Goal: Task Accomplishment & Management: Use online tool/utility

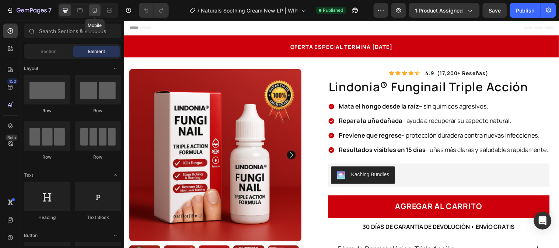
click at [94, 13] on icon at bounding box center [94, 10] width 7 height 7
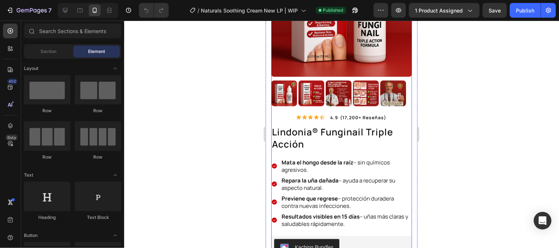
scroll to position [164, 0]
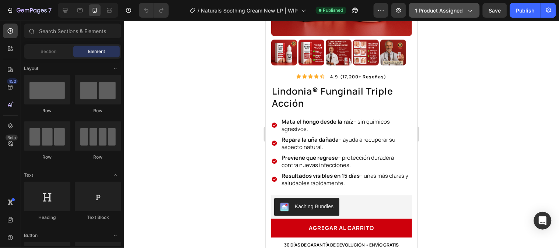
click at [448, 7] on span "1 product assigned" at bounding box center [439, 11] width 48 height 8
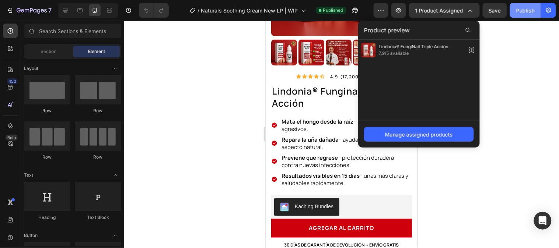
click at [527, 10] on div "Publish" at bounding box center [525, 11] width 18 height 8
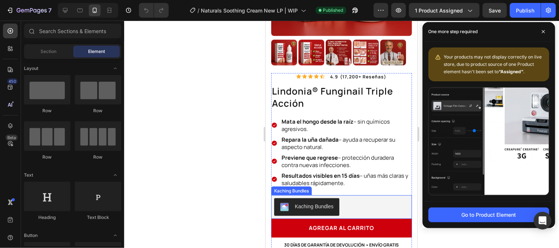
click at [383, 200] on div "Kaching Bundles" at bounding box center [341, 207] width 135 height 18
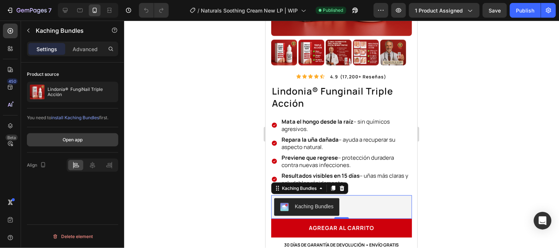
click at [83, 140] on button "Open app" at bounding box center [72, 139] width 91 height 13
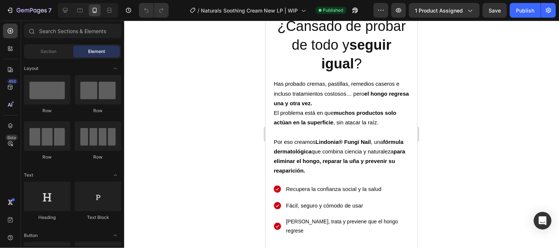
scroll to position [634, 0]
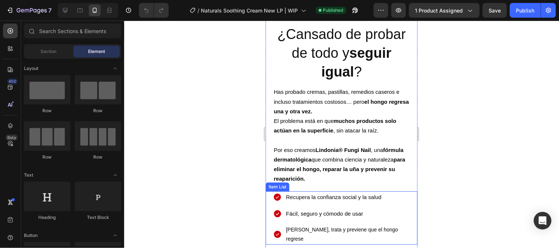
click at [318, 194] on span "Recupera la confianza social y la salud" at bounding box center [333, 197] width 95 height 6
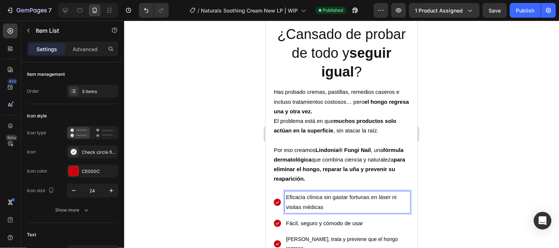
click at [330, 220] on span "Fácil, seguro y cómodo de usar" at bounding box center [324, 223] width 77 height 6
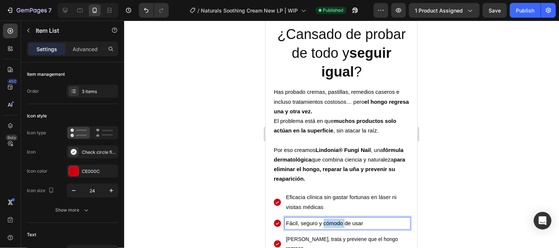
click at [330, 220] on span "Fácil, seguro y cómodo de usar" at bounding box center [324, 223] width 77 height 6
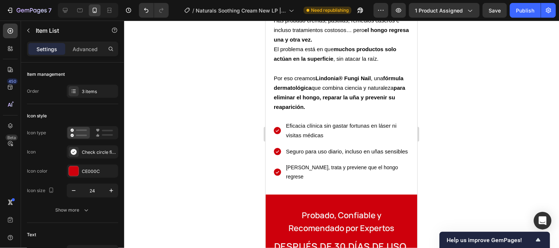
scroll to position [758, 0]
click at [305, 149] on span "Seguro para uso diario, incluso en uñas sensibles" at bounding box center [347, 152] width 122 height 6
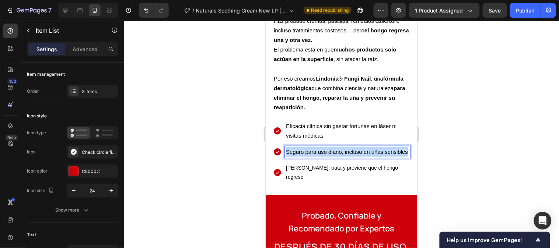
click at [305, 149] on span "Seguro para uso diario, incluso en uñas sensibles" at bounding box center [347, 152] width 122 height 6
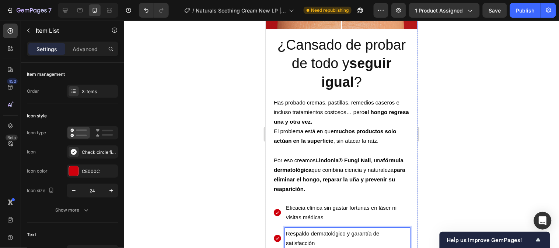
scroll to position [717, 0]
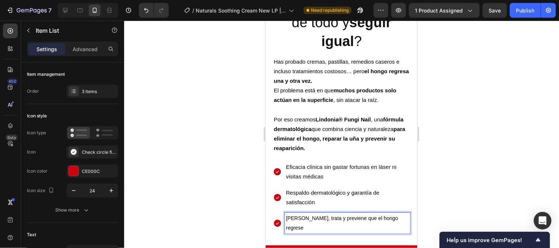
click at [328, 215] on span "[PERSON_NAME], trata y previene que el hongo regrese" at bounding box center [342, 222] width 112 height 15
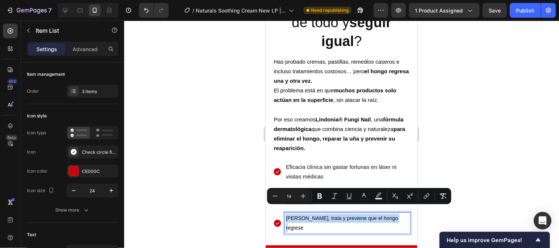
type input "15"
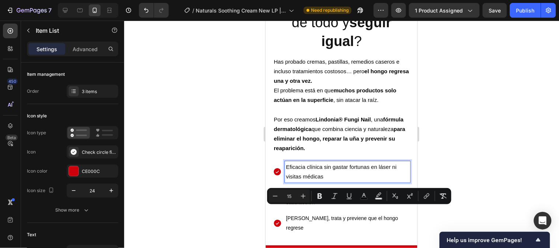
click at [328, 171] on p "Eficacia clínica sin gastar fortunas en láser ni visitas médicas" at bounding box center [347, 171] width 123 height 19
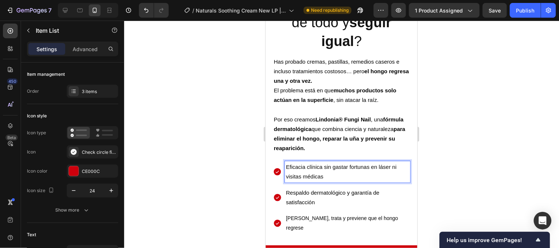
click at [376, 164] on span "Eficacia clínica sin gastar fortunas en láser ni visitas médicas" at bounding box center [341, 172] width 111 height 16
click at [320, 164] on span "Eficacia clínica sin gastar fortunas en láser ni visitas médicas" at bounding box center [341, 172] width 111 height 16
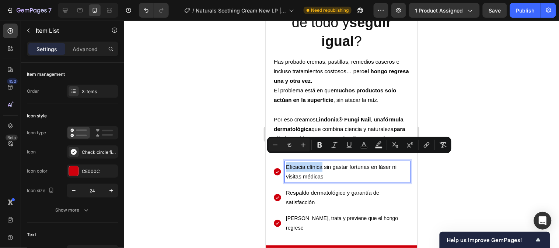
drag, startPoint x: 286, startPoint y: 160, endPoint x: 322, endPoint y: 160, distance: 36.1
click at [322, 164] on span "Eficacia clínica sin gastar fortunas en láser ni visitas médicas" at bounding box center [341, 172] width 111 height 16
click at [332, 164] on span "Eficacia clínica sin gastar fortunas en láser ni visitas médicas" at bounding box center [341, 172] width 111 height 16
drag, startPoint x: 323, startPoint y: 160, endPoint x: 369, endPoint y: 159, distance: 45.3
click at [369, 164] on span "Eficacia clínica sin gastar fortunas en láser ni visitas médicas" at bounding box center [341, 172] width 111 height 16
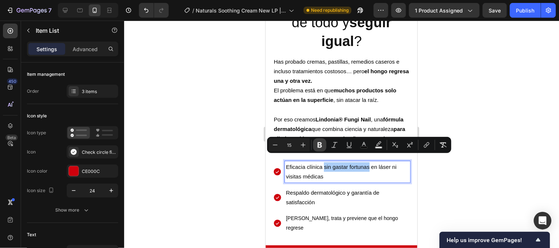
click at [321, 147] on icon "Editor contextual toolbar" at bounding box center [320, 146] width 4 height 6
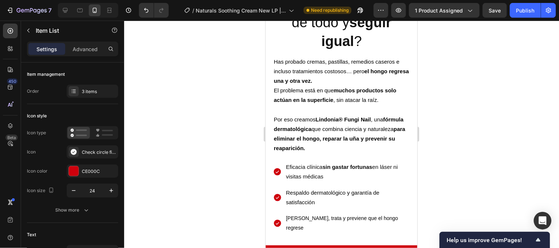
click at [327, 168] on p "Eficacia clínica sin gastar fortunas en láser ni visitas médicas" at bounding box center [347, 171] width 123 height 19
click at [318, 190] on p "Respaldo dermatológico y garantía de satisfacción" at bounding box center [347, 197] width 123 height 19
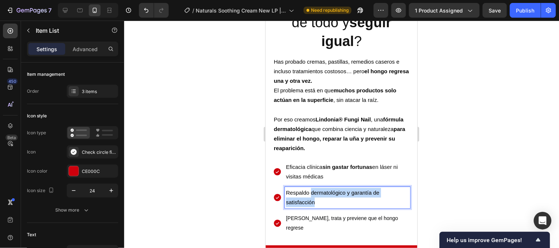
drag, startPoint x: 314, startPoint y: 183, endPoint x: 376, endPoint y: 191, distance: 62.4
click at [376, 191] on p "Respaldo dermatológico y garantía de satisfacción" at bounding box center [347, 197] width 123 height 19
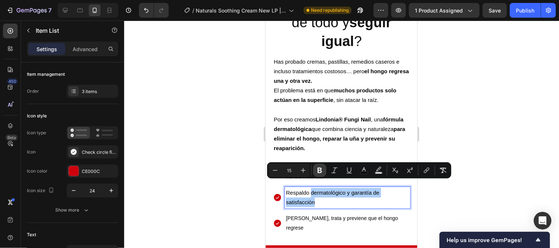
click at [323, 171] on button "Bold" at bounding box center [319, 170] width 13 height 13
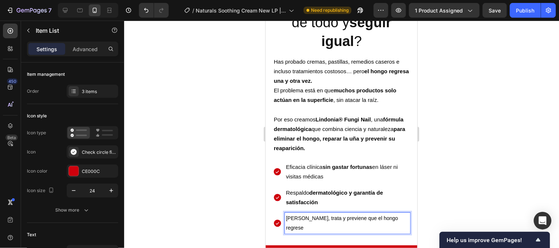
click at [331, 215] on span "[PERSON_NAME], trata y previene que el hongo regrese" at bounding box center [342, 222] width 112 height 15
click at [318, 215] on span "[PERSON_NAME], trata y previene que el hongo regrese" at bounding box center [342, 222] width 112 height 15
click at [388, 215] on span "[PERSON_NAME], trata y previene que el hongo regrese" at bounding box center [342, 222] width 112 height 15
drag, startPoint x: 391, startPoint y: 208, endPoint x: 343, endPoint y: 212, distance: 48.0
click at [343, 214] on p "[PERSON_NAME], trata y previene que el hongo regrese" at bounding box center [347, 223] width 123 height 18
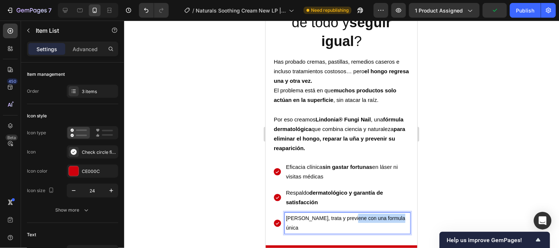
drag, startPoint x: 397, startPoint y: 209, endPoint x: 347, endPoint y: 210, distance: 49.8
click at [347, 214] on p "[PERSON_NAME], trata y previene con una formula única" at bounding box center [347, 223] width 123 height 18
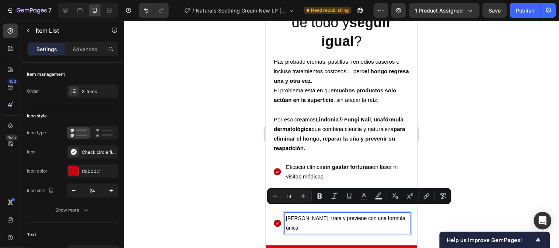
click at [345, 215] on span "[PERSON_NAME], trata y previene con una formula única" at bounding box center [345, 222] width 119 height 15
drag, startPoint x: 285, startPoint y: 209, endPoint x: 340, endPoint y: 207, distance: 55.3
click at [340, 213] on div "[PERSON_NAME], trata y previene con una formula única" at bounding box center [346, 223] width 125 height 21
drag, startPoint x: 322, startPoint y: 196, endPoint x: 81, endPoint y: 185, distance: 242.0
click at [322, 196] on icon "Editor contextual toolbar" at bounding box center [319, 196] width 7 height 7
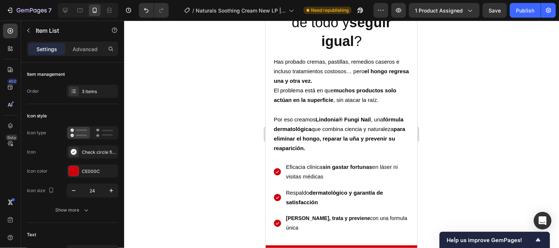
click at [359, 215] on span "[PERSON_NAME], trata y previene con una formula única" at bounding box center [346, 222] width 121 height 15
click at [400, 214] on p "[PERSON_NAME], trata y previene con una formula única" at bounding box center [347, 223] width 123 height 18
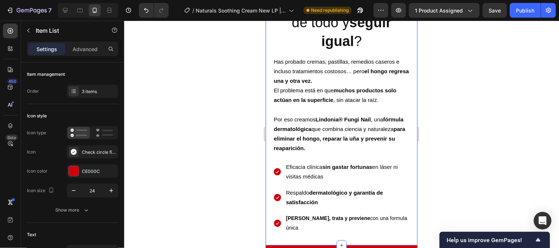
drag, startPoint x: 398, startPoint y: 210, endPoint x: 286, endPoint y: 216, distance: 111.8
click at [286, 216] on div "Image ¿Cansado de probar de todo y seguir igual ? Heading Has probado cremas, p…" at bounding box center [341, 59] width 152 height 371
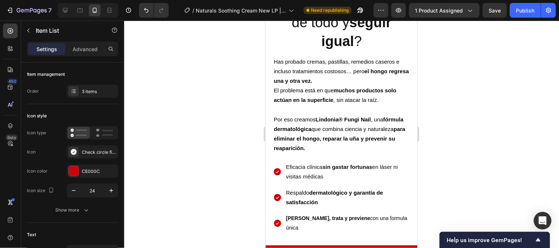
drag, startPoint x: 308, startPoint y: 201, endPoint x: 309, endPoint y: 196, distance: 4.8
click at [309, 201] on div "Eficacia clínica sin gastar fortunas en láser ni visitas médicas Respaldo derma…" at bounding box center [341, 197] width 137 height 73
click at [309, 192] on strong "dermatológico y garantía de satisfacción" at bounding box center [334, 197] width 97 height 16
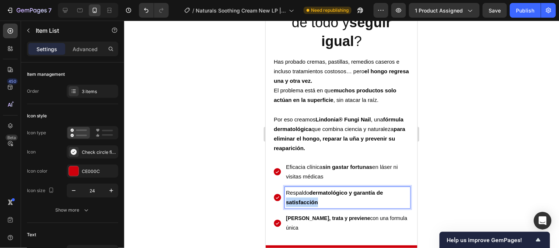
click at [309, 192] on strong "dermatológico y garantía de satisfacción" at bounding box center [334, 197] width 97 height 16
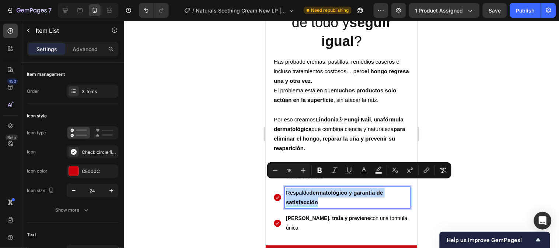
click at [319, 215] on strong "[PERSON_NAME], trata y previene" at bounding box center [328, 218] width 84 height 6
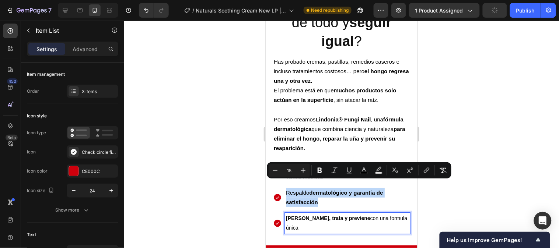
click at [319, 215] on strong "[PERSON_NAME], trata y previene" at bounding box center [328, 218] width 84 height 6
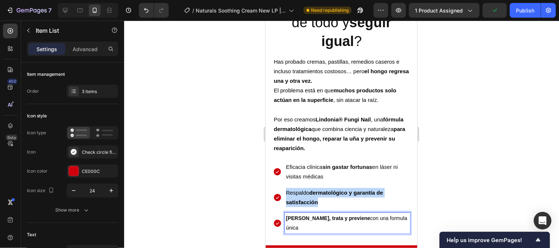
click at [319, 215] on strong "[PERSON_NAME], trata y previene" at bounding box center [328, 218] width 84 height 6
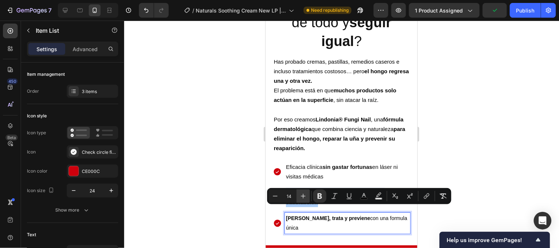
click at [305, 200] on button "Plus" at bounding box center [303, 196] width 13 height 13
type input "15"
click at [440, 178] on div at bounding box center [341, 135] width 435 height 228
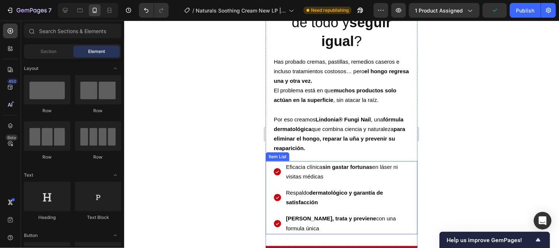
click at [349, 215] on span "[PERSON_NAME], trata y previene con una formula única" at bounding box center [341, 223] width 110 height 16
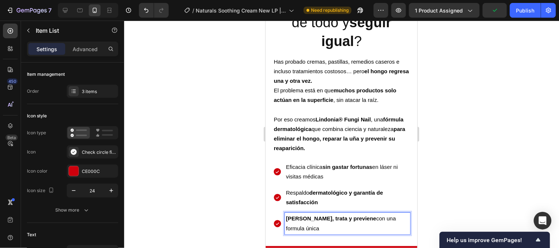
click at [349, 215] on span "[PERSON_NAME], trata y previene con una formula única" at bounding box center [341, 223] width 110 height 16
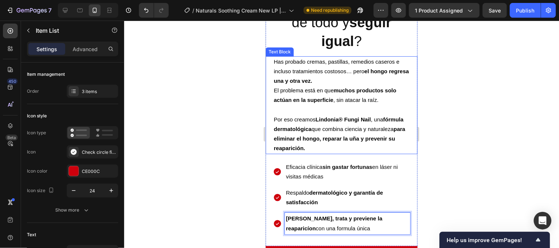
click at [341, 143] on strong "eliminar el hongo, reparar la uña y prevenir su reaparición." at bounding box center [333, 143] width 121 height 16
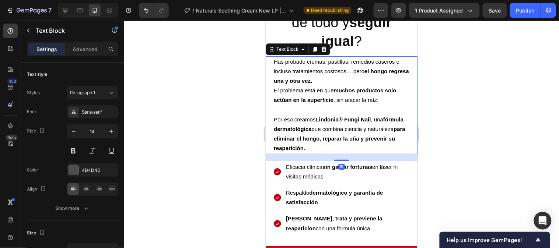
click at [341, 142] on p "Por eso creamos Lindonia® Fungi Nail , una fórmula dermatológica que combina ci…" at bounding box center [341, 134] width 136 height 39
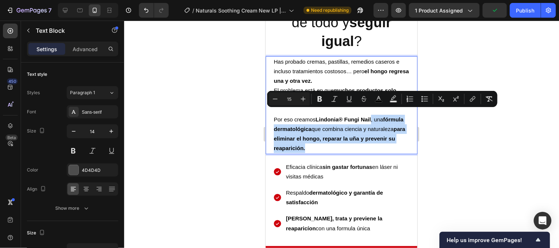
drag, startPoint x: 341, startPoint y: 142, endPoint x: 372, endPoint y: 112, distance: 42.5
click at [372, 115] on p "Por eso creamos Lindonia® Fungi Nail , una fórmula dermatológica que combina ci…" at bounding box center [341, 134] width 136 height 39
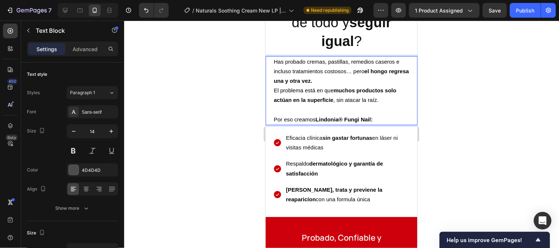
click at [467, 112] on div at bounding box center [341, 135] width 435 height 228
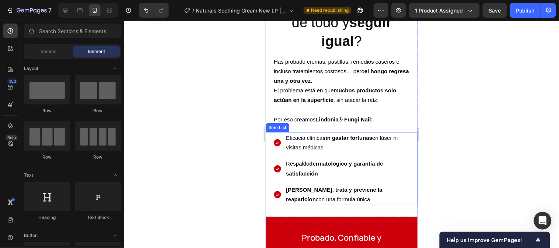
click at [328, 191] on span "[PERSON_NAME], trata y previene la reaparicíon con una formula única" at bounding box center [334, 194] width 97 height 16
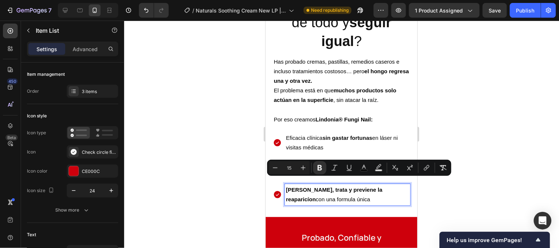
drag, startPoint x: 332, startPoint y: 191, endPoint x: 283, endPoint y: 183, distance: 49.6
click at [283, 184] on div "[PERSON_NAME], trata y previene la reaparicíon con una formula única" at bounding box center [341, 194] width 137 height 21
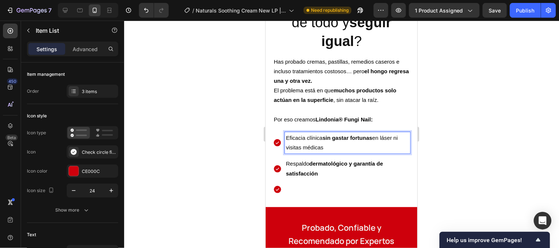
click at [293, 141] on span "Eficacia clínica sin gastar fortunas en láser ni visitas médicas" at bounding box center [342, 143] width 112 height 16
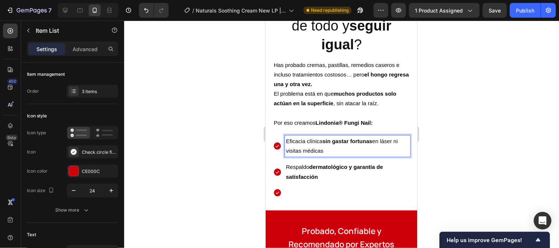
click at [328, 142] on p "Eficacia clínica sin gastar fortunas en láser ni visitas médicas" at bounding box center [347, 145] width 123 height 19
click at [285, 135] on div "Eficacia clínica sin gastar fortunas en láser ni visitas médicas" at bounding box center [346, 145] width 125 height 21
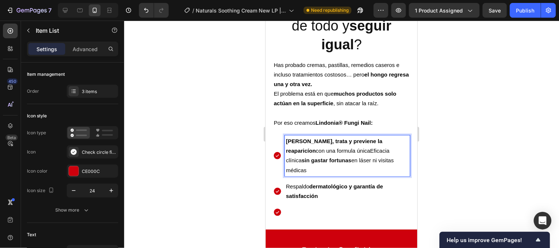
drag, startPoint x: 330, startPoint y: 143, endPoint x: 375, endPoint y: 153, distance: 45.6
click at [375, 153] on p "[PERSON_NAME], trata y previene la reaparicíon con una formula única Eficacia c…" at bounding box center [347, 155] width 123 height 39
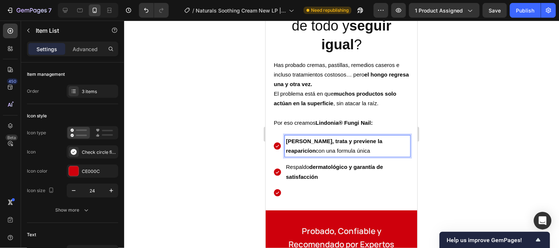
click at [287, 164] on span "Respaldo dermatológico y garantía de satisfacción" at bounding box center [334, 172] width 97 height 16
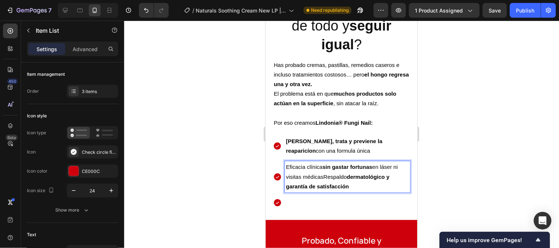
click at [324, 174] on span "Respaldo dermatológico y garantía de satisfacción" at bounding box center [338, 182] width 104 height 16
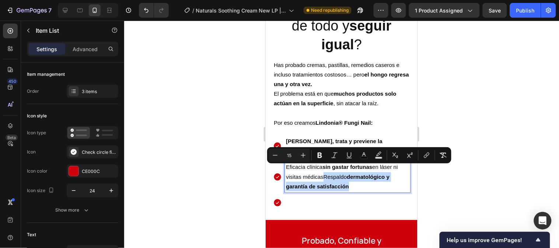
drag, startPoint x: 324, startPoint y: 168, endPoint x: 350, endPoint y: 180, distance: 29.2
click at [350, 180] on p "Eficacia clínica sin gastar fortunas en láser ni visitas médicas Respaldo derma…" at bounding box center [347, 176] width 123 height 29
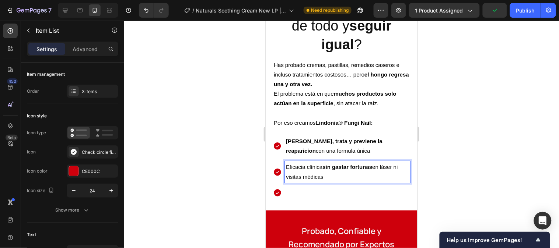
click at [290, 188] on p "Rich Text Editor. Editing area: main" at bounding box center [347, 192] width 123 height 9
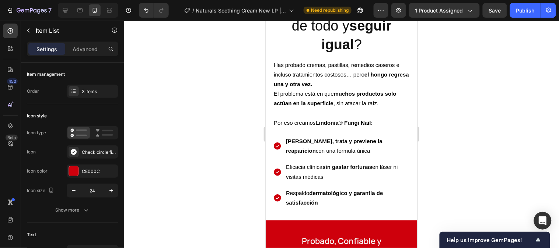
click at [423, 179] on div at bounding box center [341, 135] width 435 height 228
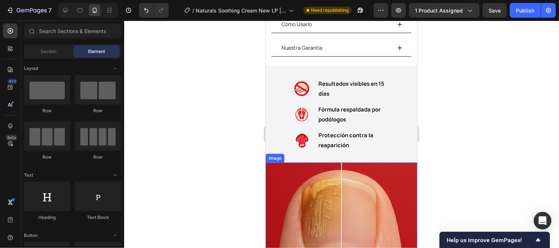
scroll to position [346, 0]
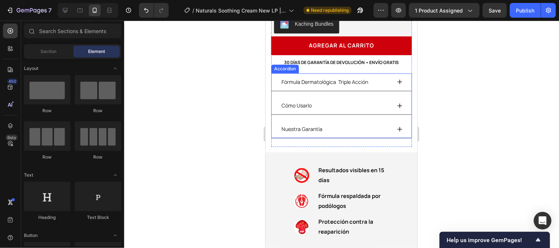
click at [336, 78] on p "Fórmula Dermatológica Triple Acción" at bounding box center [324, 81] width 87 height 9
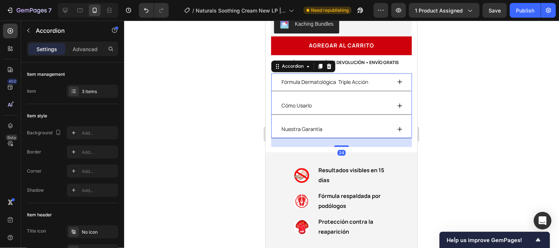
click at [336, 78] on p "Fórmula Dermatológica Triple Acción" at bounding box center [324, 81] width 87 height 9
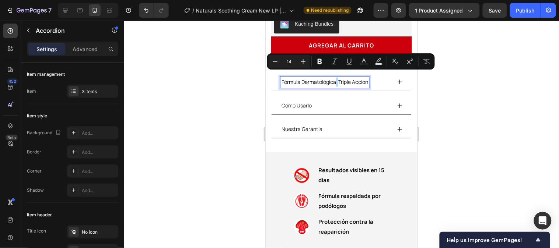
click at [338, 77] on p "Fórmula Dermatológica Triple Acción" at bounding box center [324, 81] width 87 height 9
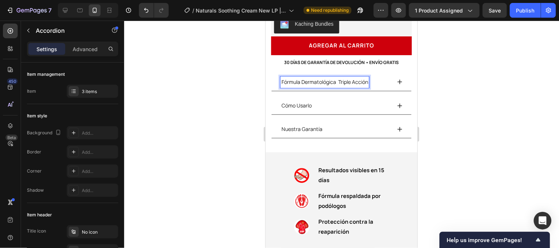
click at [349, 77] on p "Fórmula Dermatológica Triple Acción" at bounding box center [324, 81] width 87 height 9
drag, startPoint x: 338, startPoint y: 76, endPoint x: 369, endPoint y: 76, distance: 31.0
click at [369, 76] on div "Fórmula Dermatológica Triple Acción" at bounding box center [324, 81] width 89 height 11
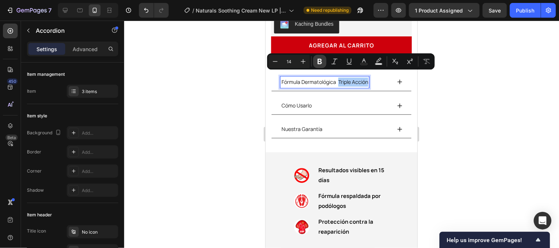
drag, startPoint x: 321, startPoint y: 61, endPoint x: 135, endPoint y: 66, distance: 185.8
click at [321, 61] on icon "Editor contextual toolbar" at bounding box center [320, 62] width 4 height 6
click at [450, 99] on div at bounding box center [341, 135] width 435 height 228
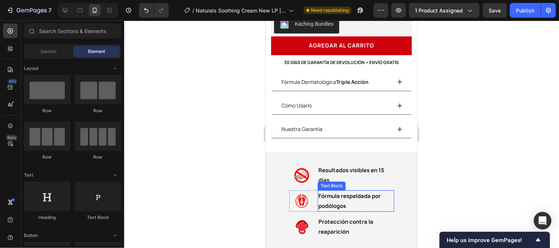
click at [349, 194] on span "Fórmula respaldada por podólogos" at bounding box center [349, 201] width 62 height 18
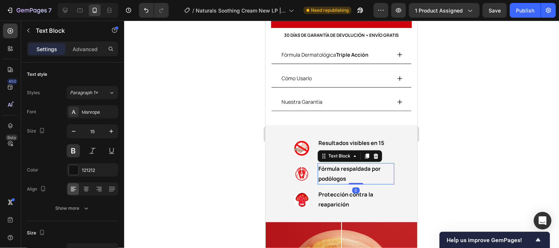
scroll to position [387, 0]
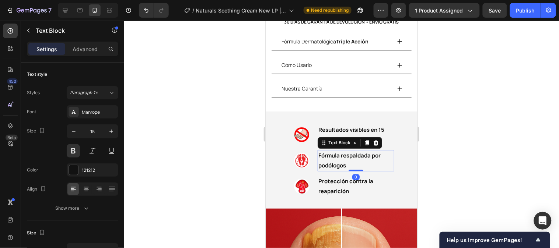
click at [344, 157] on p "Fórmula respaldada por podólogos" at bounding box center [355, 160] width 75 height 20
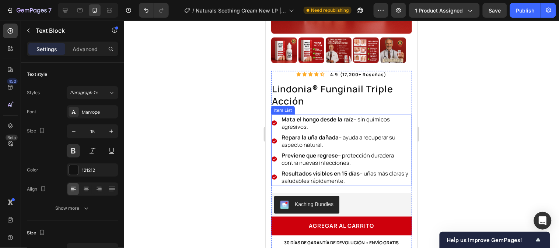
scroll to position [264, 0]
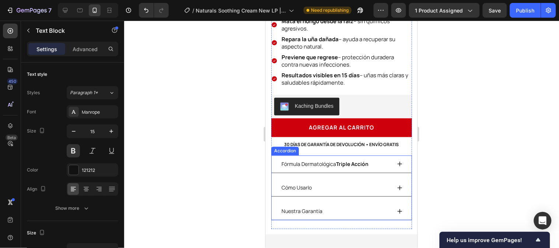
click at [362, 161] on strong "Triple Acción" at bounding box center [352, 164] width 32 height 7
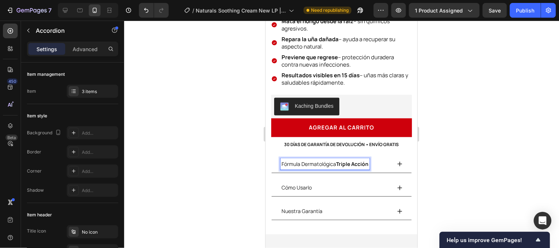
click at [368, 161] on strong "Triple Acción" at bounding box center [352, 164] width 32 height 7
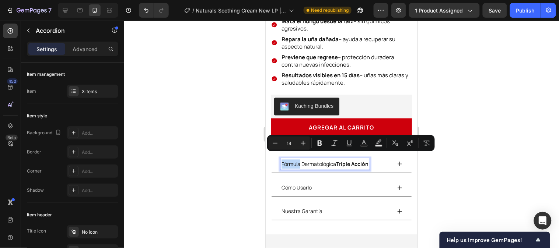
drag, startPoint x: 300, startPoint y: 157, endPoint x: 279, endPoint y: 157, distance: 21.0
click at [279, 157] on div "Fórmula Dermatológica Triple Acción" at bounding box center [341, 165] width 140 height 18
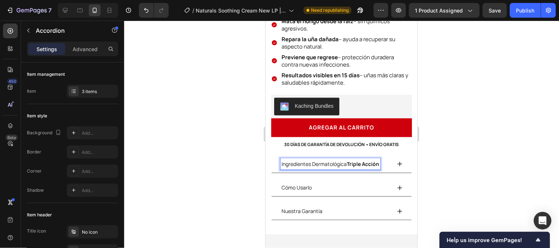
click at [346, 160] on p "Ingredientes Dermatológica Triple Acción" at bounding box center [330, 164] width 98 height 9
click at [327, 167] on p "Ingredientes Dermatológicos Triple Acción" at bounding box center [331, 164] width 100 height 9
drag, startPoint x: 352, startPoint y: 157, endPoint x: 363, endPoint y: 166, distance: 13.9
click at [363, 166] on p "Ingredientes Dermatológicos Triple Acción" at bounding box center [331, 164] width 100 height 9
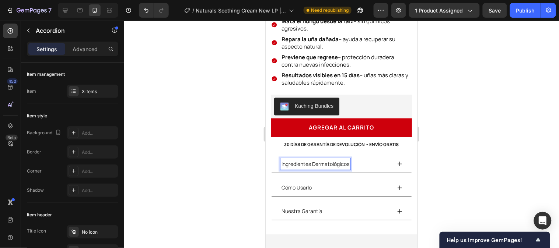
click at [446, 155] on div at bounding box center [341, 135] width 435 height 228
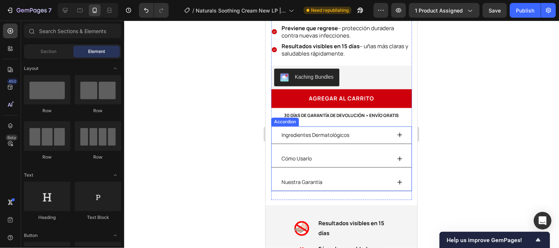
scroll to position [346, 0]
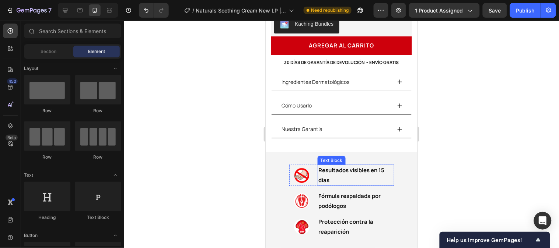
click at [339, 171] on p "Resultados visibles en 15 días" at bounding box center [355, 175] width 75 height 20
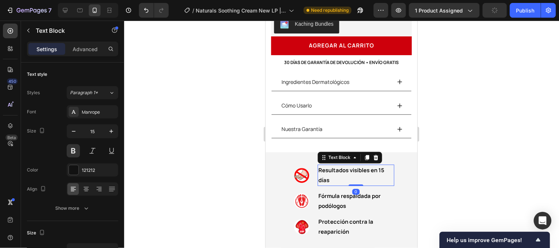
click at [338, 175] on p "Resultados visibles en 15 días" at bounding box center [355, 175] width 75 height 20
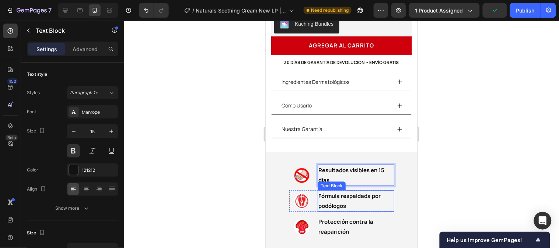
click at [335, 193] on span "Fórmula respaldada por podólogos" at bounding box center [349, 201] width 62 height 18
click at [343, 199] on p "Fórmula respaldada por podólogos" at bounding box center [355, 201] width 75 height 20
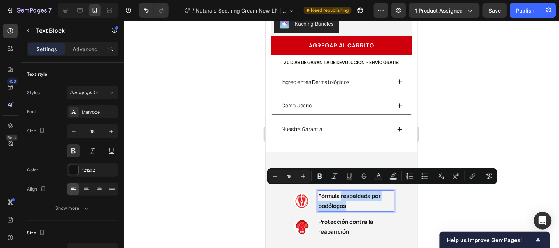
drag, startPoint x: 343, startPoint y: 199, endPoint x: 337, endPoint y: 188, distance: 13.2
click at [337, 191] on p "Fórmula respaldada por podólogos" at bounding box center [355, 201] width 75 height 20
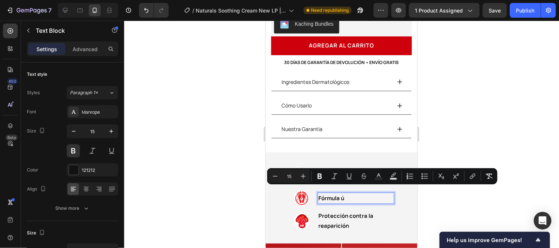
scroll to position [348, 0]
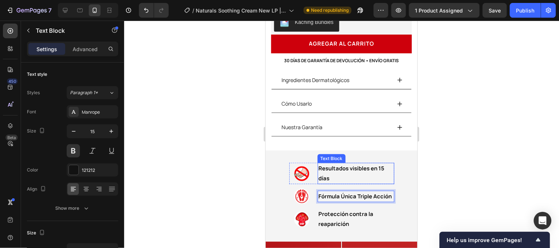
click at [352, 165] on strong "Resultados visibles en 15 días" at bounding box center [351, 174] width 66 height 18
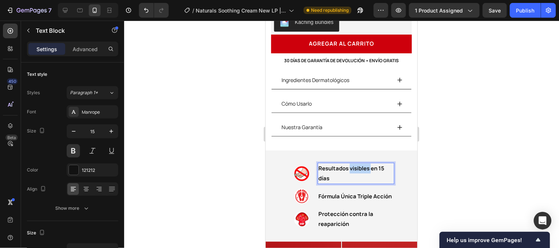
click at [349, 165] on strong "Resultados visibles en 15 días" at bounding box center [351, 174] width 66 height 18
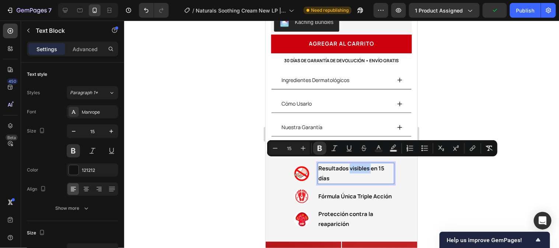
click at [350, 165] on strong "Resultados visibles en 15 días" at bounding box center [351, 174] width 66 height 18
click at [348, 165] on strong "Resultados visibles en 15 días" at bounding box center [351, 174] width 66 height 18
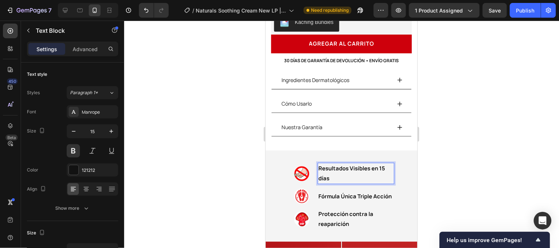
click at [318, 174] on strong "Resultados Visibles en 15 días" at bounding box center [351, 174] width 67 height 18
click at [465, 167] on div at bounding box center [341, 135] width 435 height 228
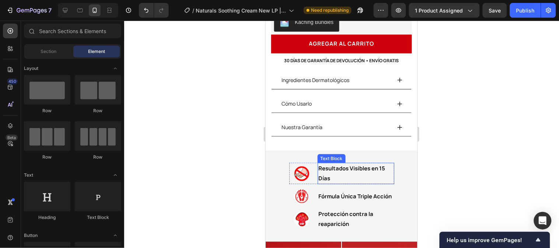
click at [369, 165] on strong "Resultados Visibles en 15 Días" at bounding box center [351, 174] width 67 height 18
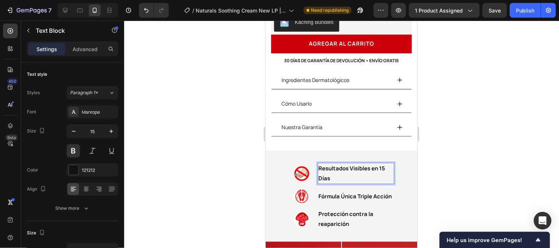
click at [367, 165] on strong "Resultados Visibles en 15 Días" at bounding box center [351, 174] width 67 height 18
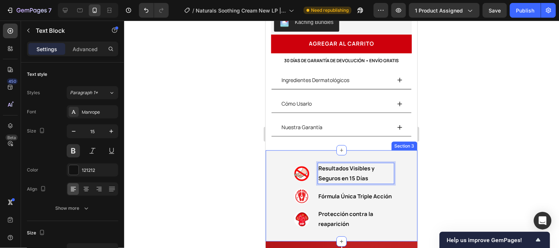
scroll to position [389, 0]
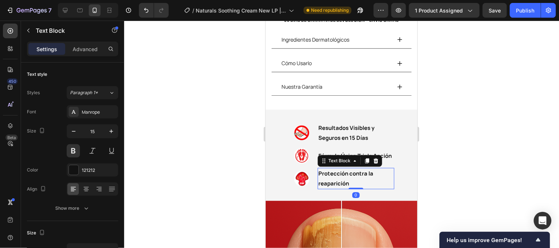
click at [383, 168] on p "Protección contra la reaparición" at bounding box center [355, 178] width 75 height 20
click at [392, 153] on div "Image Resultados Visibles y Seguros en 15 Días Text Block Row Image Fórmula Úni…" at bounding box center [341, 155] width 152 height 68
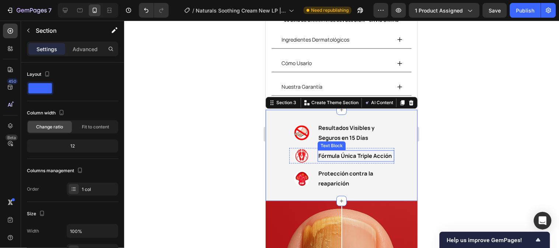
click at [387, 152] on span "Fórmula Única Triple Acción" at bounding box center [354, 156] width 73 height 8
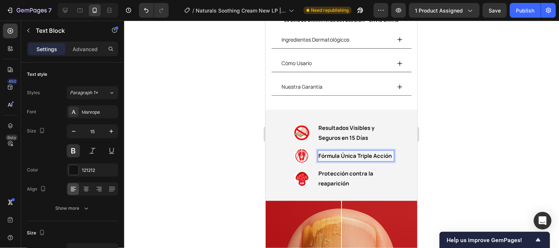
click at [388, 152] on span "Fórmula Única Triple Acción" at bounding box center [354, 156] width 73 height 8
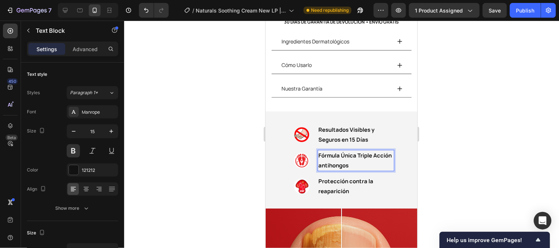
click at [494, 160] on div at bounding box center [341, 135] width 435 height 228
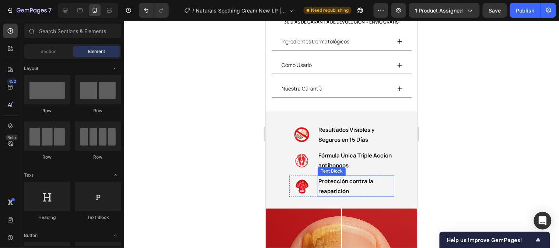
click at [356, 180] on p "Protección contra la reaparición" at bounding box center [355, 186] width 75 height 20
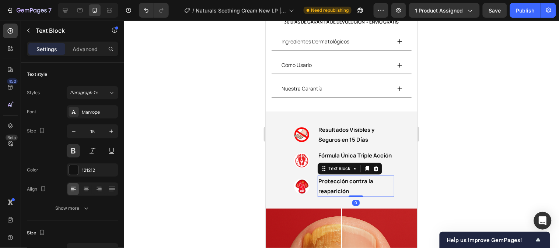
click at [354, 182] on p "Protección contra la reaparición" at bounding box center [355, 186] width 75 height 20
click at [353, 183] on p "Protección contra la reaparición" at bounding box center [355, 186] width 75 height 20
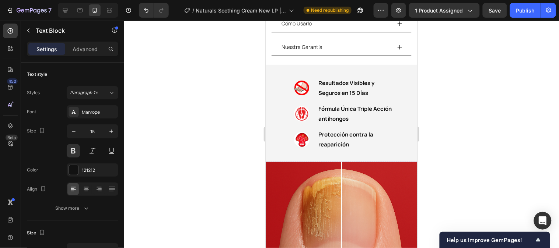
scroll to position [428, 0]
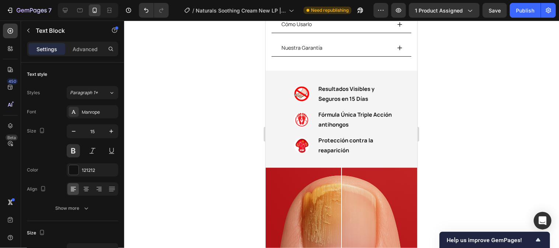
click at [345, 144] on strong "Protección contra la reaparición" at bounding box center [345, 145] width 55 height 18
click at [343, 146] on strong "Protección contra la reaparición" at bounding box center [345, 145] width 55 height 18
click at [345, 145] on p "Protección contra la reaparición" at bounding box center [355, 145] width 75 height 20
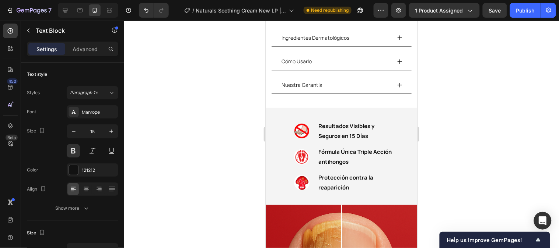
scroll to position [387, 0]
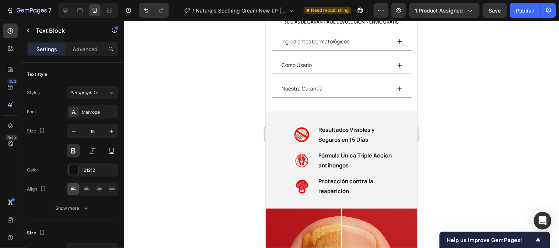
click at [346, 185] on p "Protección contra la reaparición" at bounding box center [355, 186] width 75 height 20
click at [345, 186] on p "Protección contra la reaparición" at bounding box center [355, 186] width 75 height 20
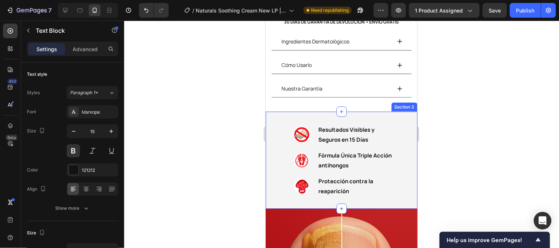
click at [353, 188] on p "Protección contra la reaparición" at bounding box center [355, 186] width 75 height 20
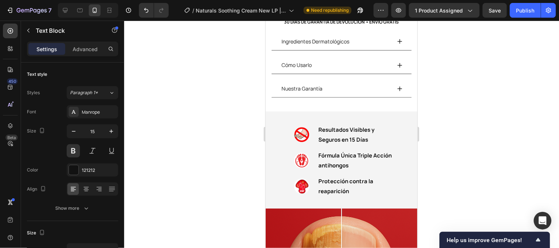
click at [353, 188] on p "Protección contra la reaparición" at bounding box center [355, 186] width 75 height 20
click at [349, 188] on p "Protección contra la reaparición" at bounding box center [355, 186] width 75 height 20
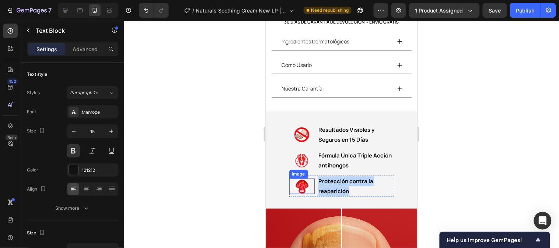
drag, startPoint x: 349, startPoint y: 187, endPoint x: 309, endPoint y: 179, distance: 41.3
click at [309, 179] on div "Image Protección contra la reaparición Text Block Row" at bounding box center [341, 185] width 105 height 21
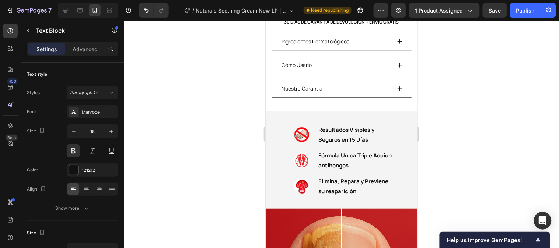
click at [325, 184] on p "Elimina, Repara y Previene su reaparición" at bounding box center [355, 186] width 75 height 20
click at [318, 159] on span "Fórmula Única Triple Acción antihongos" at bounding box center [354, 160] width 73 height 18
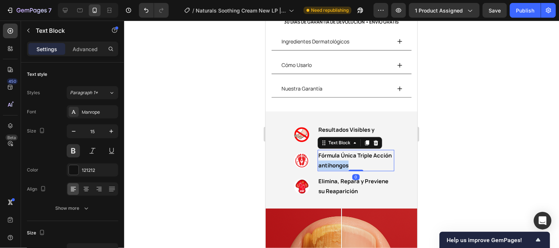
click at [318, 159] on span "Fórmula Única Triple Acción antihongos" at bounding box center [354, 160] width 73 height 18
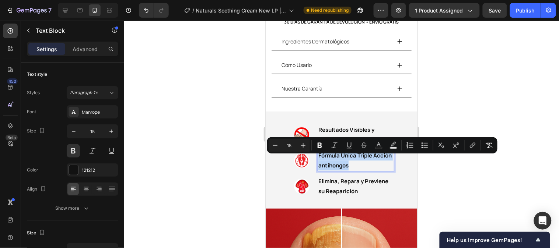
click at [318, 159] on span "Fórmula Única Triple Acción antihongos" at bounding box center [354, 160] width 73 height 18
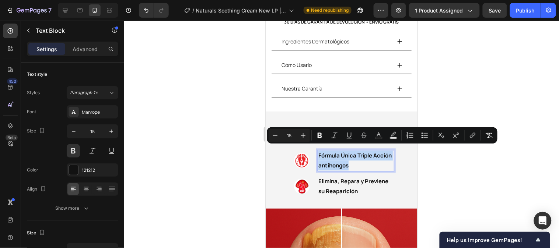
click at [318, 159] on span "Fórmula Única Triple Acción antihongos" at bounding box center [354, 160] width 73 height 18
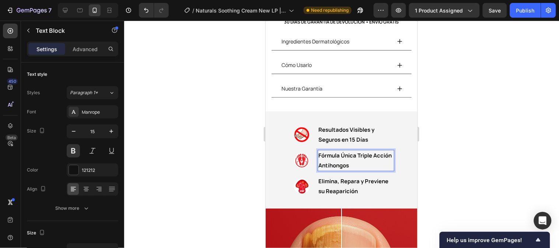
click at [326, 160] on span "Fórmula Única Triple Acción Antihongos" at bounding box center [354, 160] width 73 height 18
click at [454, 147] on div at bounding box center [341, 135] width 435 height 228
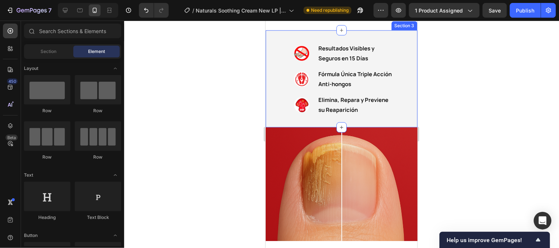
scroll to position [469, 0]
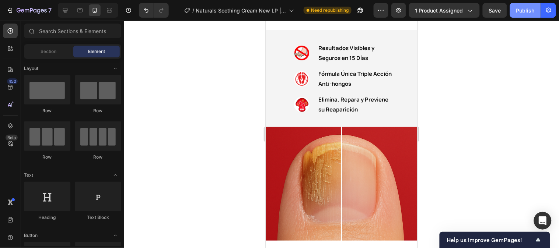
click at [520, 12] on div "Publish" at bounding box center [525, 11] width 18 height 8
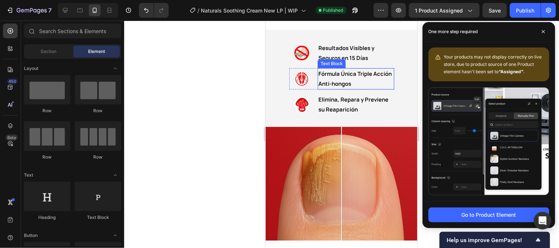
click at [354, 94] on p "Elimina, Repara y Previene su Reaparición" at bounding box center [355, 104] width 75 height 20
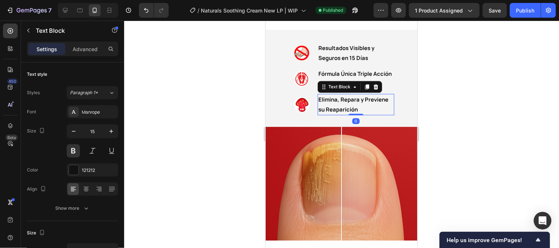
click at [351, 102] on p "Elimina, Repara y Previene su Reaparición" at bounding box center [355, 104] width 75 height 20
click at [359, 103] on p "Elimina, Repara y Previene su Reaparición" at bounding box center [355, 104] width 75 height 20
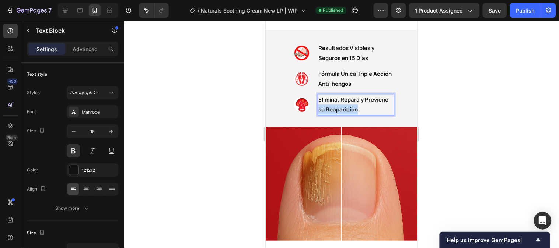
drag, startPoint x: 359, startPoint y: 103, endPoint x: 315, endPoint y: 104, distance: 44.2
click at [318, 104] on p "Elimina, Repara y Previene su Reaparición" at bounding box center [355, 104] width 75 height 20
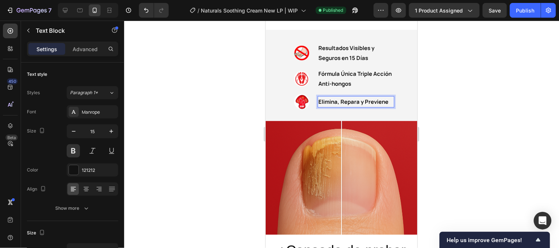
scroll to position [471, 0]
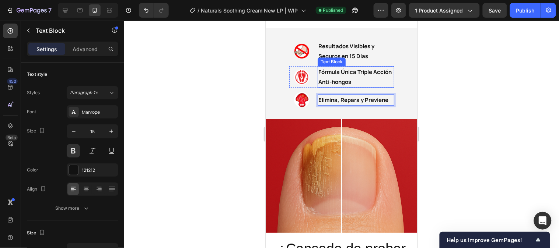
click at [349, 75] on p "Fórmula Única Triple Acción Anti-hongos" at bounding box center [355, 77] width 75 height 20
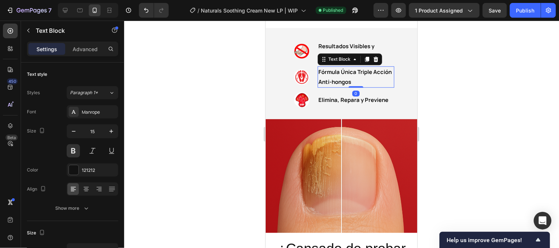
click at [348, 76] on span "Fórmula Única Triple Acción Anti-hongos" at bounding box center [354, 77] width 73 height 18
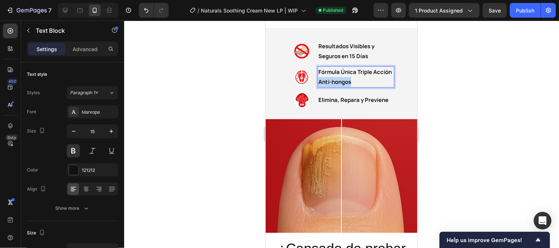
drag, startPoint x: 350, startPoint y: 76, endPoint x: 315, endPoint y: 77, distance: 35.0
click at [318, 77] on p "Fórmula Única Triple Acción Anti-hongos" at bounding box center [355, 77] width 75 height 20
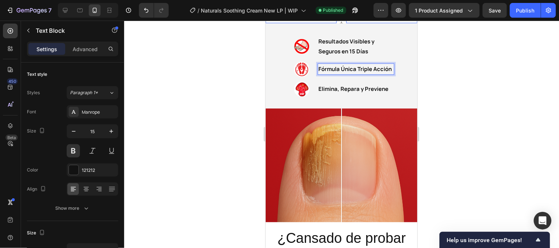
scroll to position [432, 0]
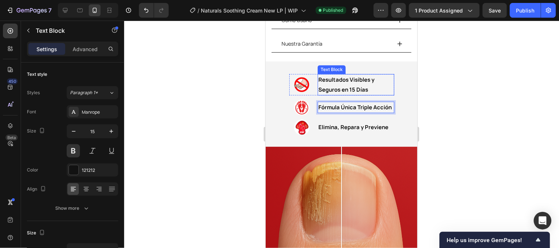
click at [349, 88] on strong "Resultados Visibles y Seguros en 15 Días" at bounding box center [346, 85] width 56 height 18
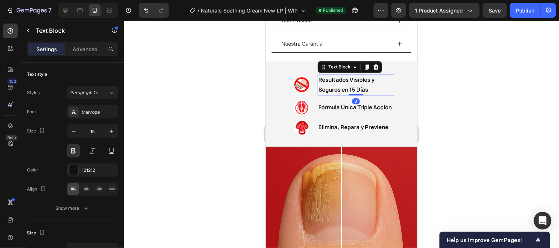
click at [334, 88] on strong "Resultados Visibles y Seguros en 15 Días" at bounding box center [346, 85] width 56 height 18
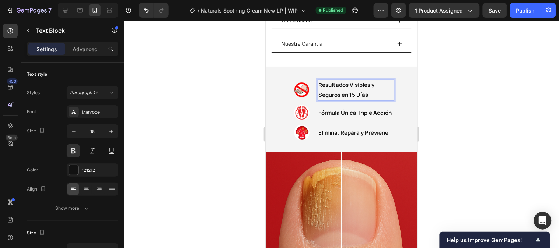
drag, startPoint x: 338, startPoint y: 88, endPoint x: 346, endPoint y: 78, distance: 13.4
click at [346, 81] on strong "Resultados Visibles y Seguros en 15 Días" at bounding box center [346, 90] width 56 height 18
click at [339, 90] on strong "Resultados Visibles y Seguros en 15 Días" at bounding box center [346, 90] width 56 height 18
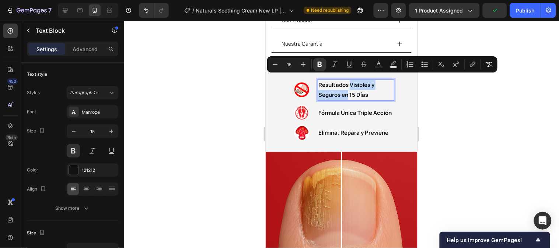
drag, startPoint x: 339, startPoint y: 90, endPoint x: 350, endPoint y: 78, distance: 16.9
click at [350, 81] on strong "Resultados Visibles y Seguros en 15 Días" at bounding box center [346, 90] width 56 height 18
click at [336, 88] on strong "Resultados Visibles y Seguros en 15 Días" at bounding box center [346, 90] width 56 height 18
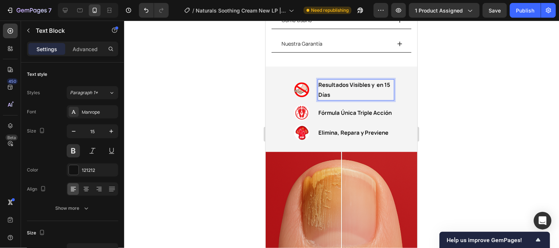
scroll to position [434, 0]
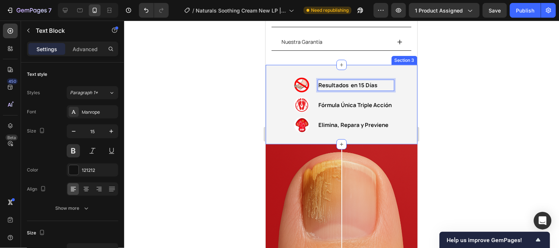
click at [447, 71] on div at bounding box center [341, 135] width 435 height 228
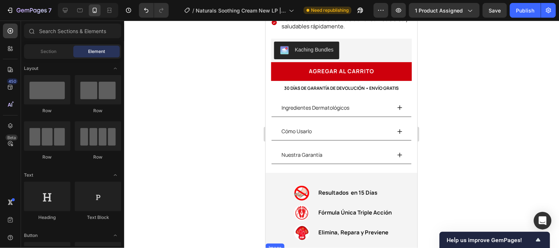
scroll to position [294, 0]
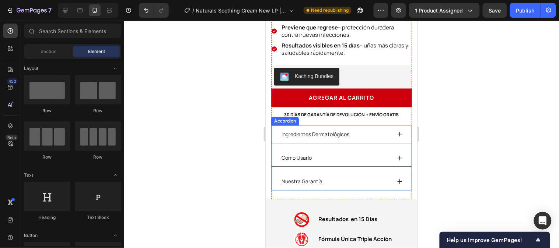
click at [327, 130] on p "Ingredientes Dermatológicos" at bounding box center [315, 134] width 68 height 9
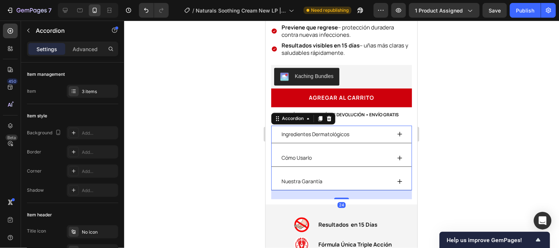
click at [397, 131] on icon at bounding box center [400, 134] width 6 height 6
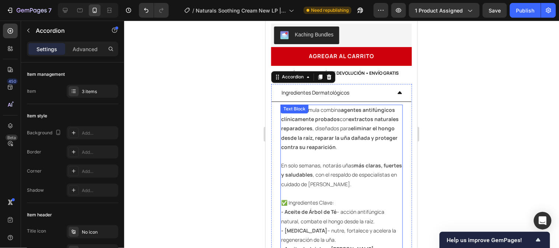
scroll to position [335, 0]
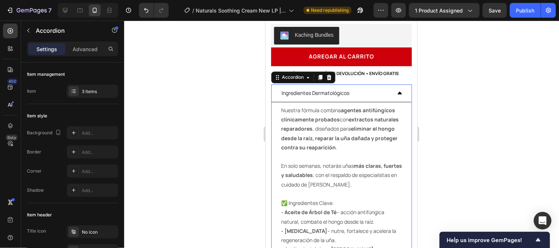
click at [397, 92] on icon at bounding box center [399, 93] width 4 height 3
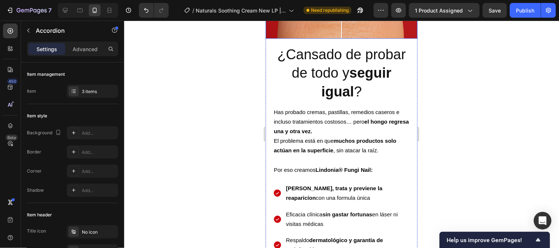
scroll to position [663, 0]
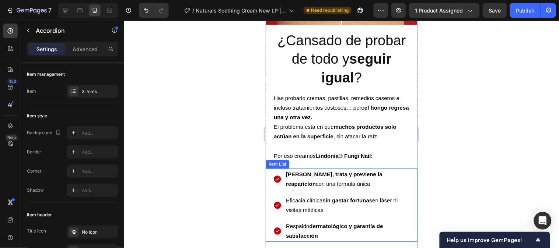
click at [335, 176] on p "[PERSON_NAME], trata y previene la reaparicíon con una formula única" at bounding box center [347, 179] width 123 height 19
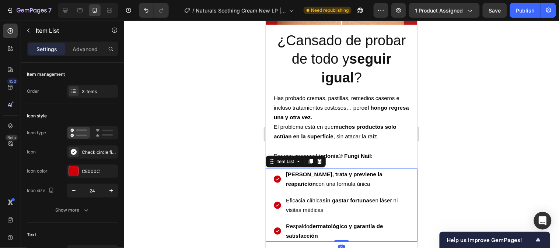
click at [333, 176] on p "[PERSON_NAME], trata y previene la reaparicíon con una formula única" at bounding box center [347, 179] width 123 height 19
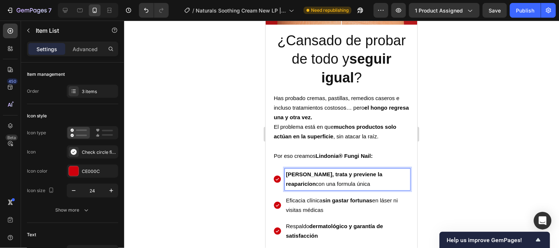
drag, startPoint x: 330, startPoint y: 179, endPoint x: 286, endPoint y: 179, distance: 43.9
click at [286, 179] on p "[PERSON_NAME], trata y previene la reaparicíon con una formula única" at bounding box center [347, 179] width 123 height 19
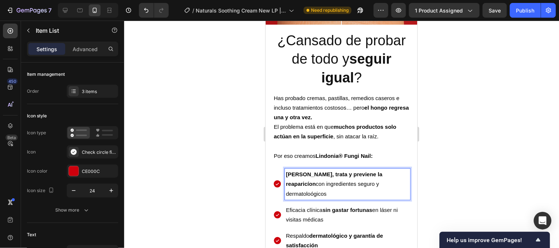
click at [363, 177] on span "Elimina, trata y previene la reaparicíon con ingredientes seguro y dermatoloógi…" at bounding box center [334, 183] width 97 height 25
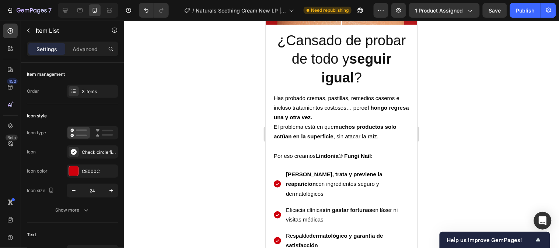
click at [444, 168] on div at bounding box center [341, 135] width 435 height 228
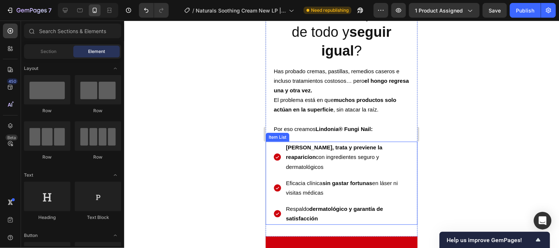
scroll to position [704, 0]
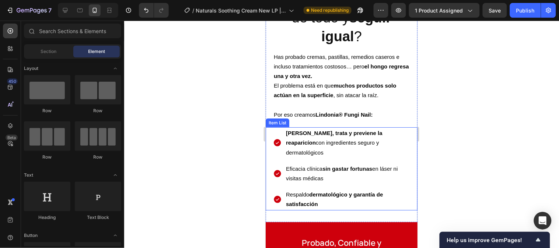
click at [348, 190] on p "Respaldo dermatológico y garantía de satisfacción" at bounding box center [347, 199] width 123 height 19
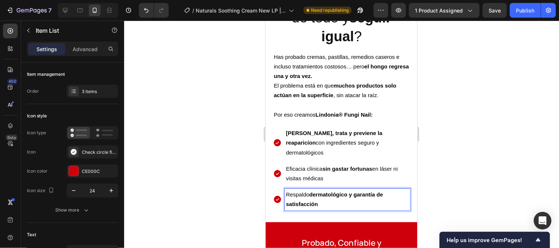
click at [350, 191] on strong "dermatológico y garantía de satisfacción" at bounding box center [334, 199] width 97 height 16
click at [348, 191] on strong "dermatológico y garantía de satisfacción" at bounding box center [334, 199] width 97 height 16
click at [383, 165] on span "Eficacia clínica sin gastar fortunas en láser ni visitas médicas" at bounding box center [342, 173] width 112 height 16
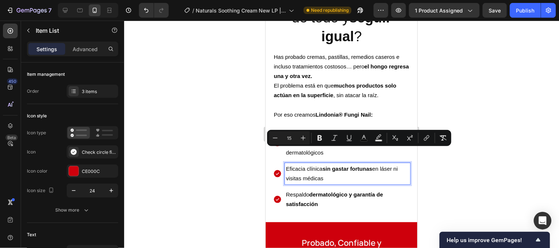
drag, startPoint x: 383, startPoint y: 152, endPoint x: 393, endPoint y: 158, distance: 12.2
click at [393, 164] on p "Eficacia clínica sin gastar fortunas en láser ni visitas médicas" at bounding box center [347, 173] width 123 height 19
click at [323, 139] on icon "Editor contextual toolbar" at bounding box center [319, 138] width 7 height 7
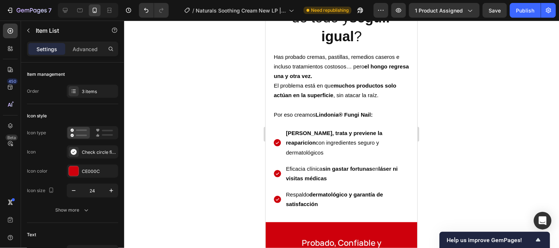
click at [446, 159] on div at bounding box center [341, 135] width 435 height 228
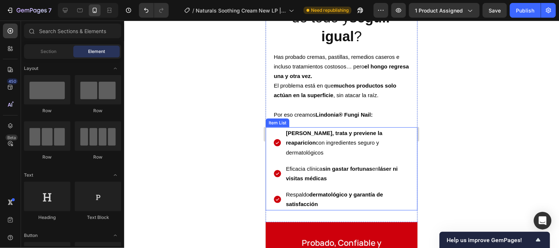
click at [332, 190] on p "Respaldo dermatológico y garantía de satisfacción" at bounding box center [347, 199] width 123 height 19
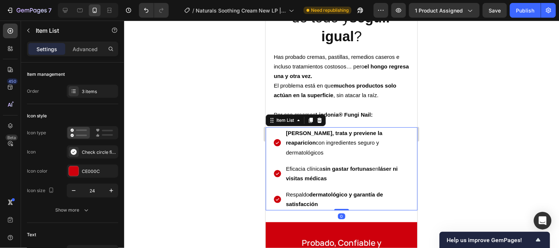
click at [346, 189] on div "Respaldo dermatológico y garantía de satisfacción" at bounding box center [346, 199] width 125 height 21
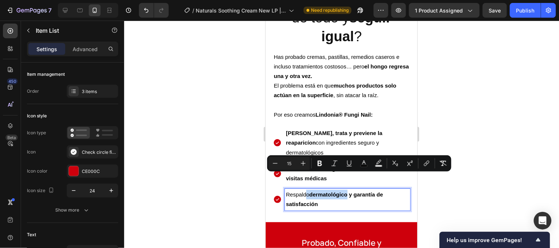
drag, startPoint x: 348, startPoint y: 176, endPoint x: 306, endPoint y: 177, distance: 42.0
click at [306, 191] on span "Respaldo dermatológico y garantía de satisfacción" at bounding box center [334, 199] width 97 height 16
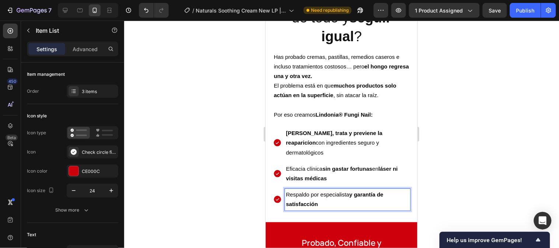
click at [343, 191] on span "Respaldo por especialista y garantía de satisfacción" at bounding box center [334, 199] width 97 height 16
click at [348, 191] on span "Respaldo por especialista y garantía de satisfacción" at bounding box center [334, 199] width 97 height 16
click at [328, 190] on p "Respaldo por especialistas y garantía de satisfacción" at bounding box center [347, 199] width 123 height 19
drag, startPoint x: 320, startPoint y: 178, endPoint x: 331, endPoint y: 179, distance: 11.1
click at [331, 191] on span "Respaldo por especialistas y garantía de satisfacción" at bounding box center [336, 199] width 100 height 16
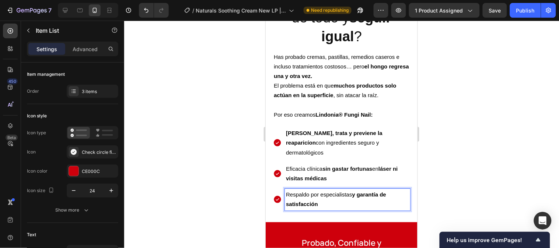
click at [332, 190] on p "Respaldo por especialistas y garantía de satisfacción" at bounding box center [347, 199] width 123 height 19
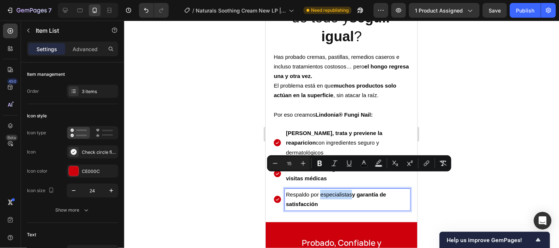
drag, startPoint x: 320, startPoint y: 177, endPoint x: 351, endPoint y: 175, distance: 31.7
click at [351, 191] on span "Respaldo por especialistas y garantía de satisfacción" at bounding box center [336, 199] width 100 height 16
click at [318, 167] on button "Bold" at bounding box center [319, 163] width 13 height 13
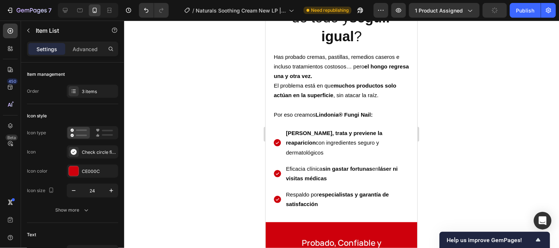
click at [454, 185] on div at bounding box center [341, 135] width 435 height 228
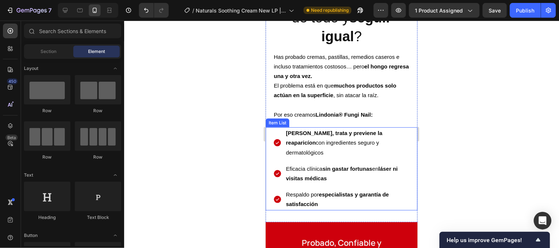
click at [350, 191] on strong "especialistas y garantía de satisfacción" at bounding box center [337, 199] width 103 height 16
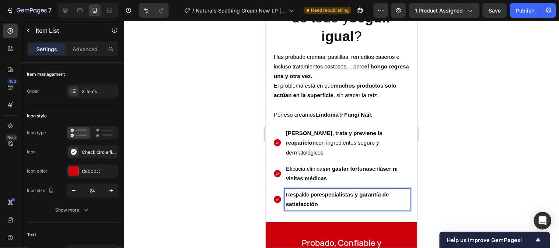
click at [354, 191] on strong "especialistas y garantía de satisfacción" at bounding box center [337, 199] width 103 height 16
drag, startPoint x: 353, startPoint y: 177, endPoint x: 320, endPoint y: 178, distance: 33.2
click at [320, 191] on strong "especialistas y garantía de satisfacción" at bounding box center [337, 199] width 103 height 16
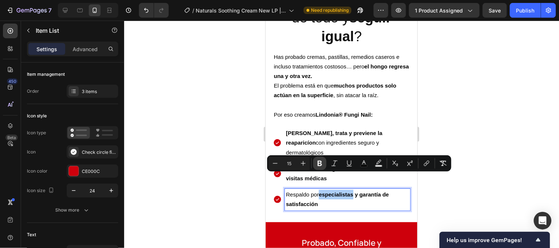
click at [318, 164] on icon "Editor contextual toolbar" at bounding box center [320, 164] width 4 height 6
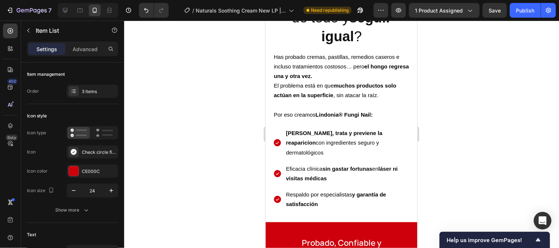
click at [481, 157] on div at bounding box center [341, 135] width 435 height 228
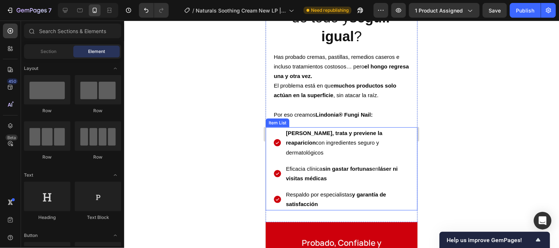
click at [334, 133] on span "Elimina, trata y previene la reaparicíon con ingredientes seguro y dermatológic…" at bounding box center [334, 142] width 97 height 25
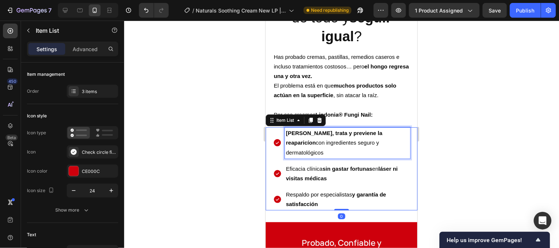
click at [334, 135] on span "Elimina, trata y previene la reaparicíon con ingredientes seguro y dermatológic…" at bounding box center [334, 142] width 97 height 25
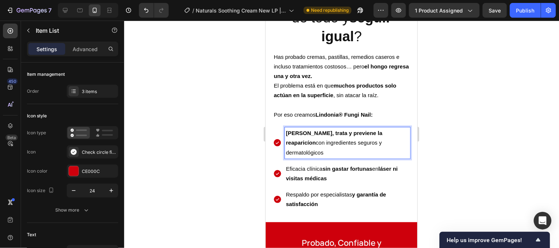
click at [437, 139] on div at bounding box center [341, 135] width 435 height 228
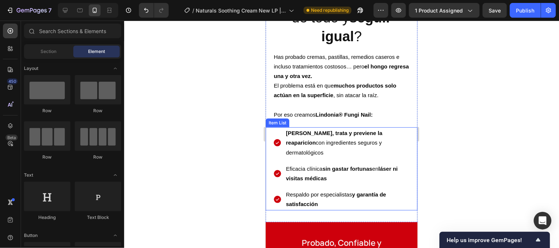
click at [388, 131] on p "Elimina, trata y previene la reaparicíon con ingredientes seguros y dermatológi…" at bounding box center [347, 142] width 123 height 29
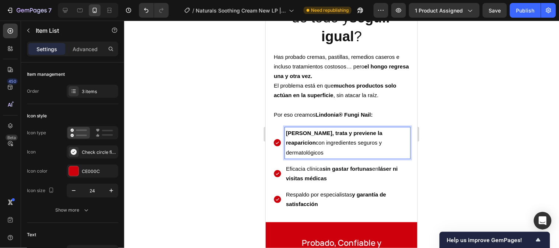
click at [377, 130] on strong "[PERSON_NAME], trata y previene la reaparicíon" at bounding box center [334, 138] width 97 height 16
click at [441, 114] on div at bounding box center [341, 135] width 435 height 228
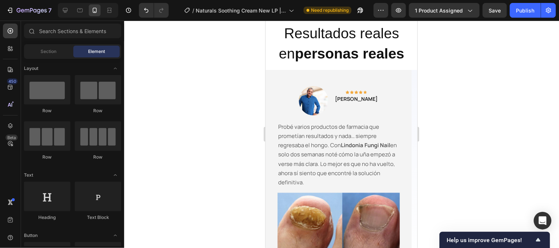
scroll to position [1537, 0]
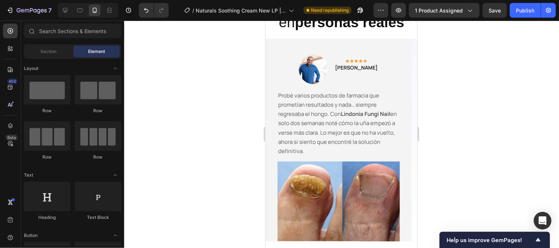
drag, startPoint x: 414, startPoint y: 107, endPoint x: 684, endPoint y: 206, distance: 287.7
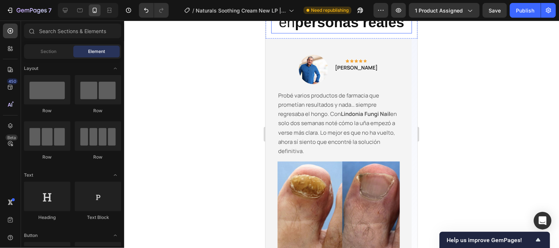
click at [307, 30] on strong "personas reales" at bounding box center [348, 22] width 109 height 16
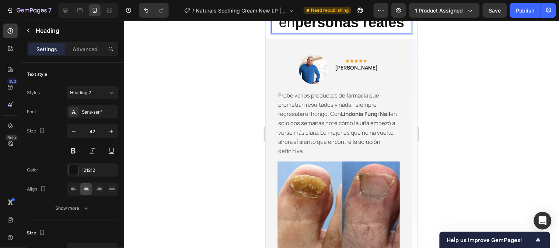
click at [362, 30] on span "Resultados reales en personas reales" at bounding box center [341, 12] width 125 height 36
click at [300, 30] on strong "personas reales" at bounding box center [348, 22] width 109 height 16
click at [367, 30] on strong "ersonas reales" at bounding box center [356, 22] width 101 height 16
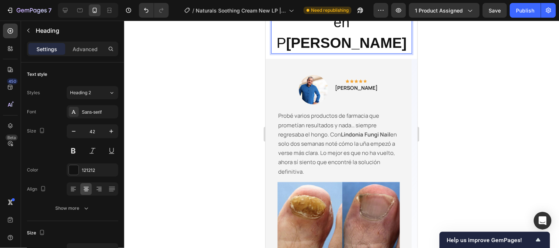
click at [324, 50] on span "Resultados Reales en P ersonas Reales" at bounding box center [341, 22] width 130 height 57
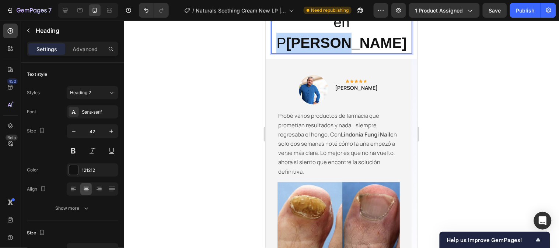
click at [322, 50] on span "Resultados Reales en P ersonas Reales" at bounding box center [341, 22] width 130 height 57
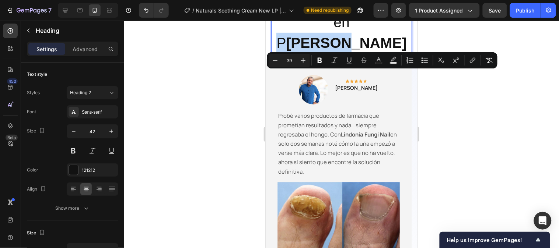
click at [322, 50] on span "Resultados Reales en P ersonas Reales" at bounding box center [341, 22] width 130 height 57
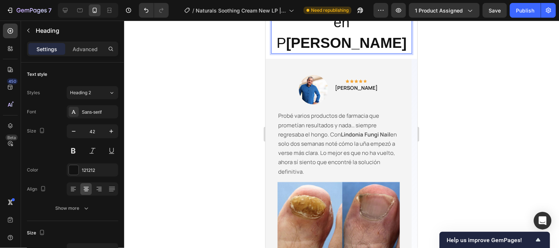
click at [320, 50] on span "Resultados Reales en P ersonas Reales" at bounding box center [341, 22] width 130 height 57
click at [322, 50] on span "Resultados Reales en P ersonas Reales" at bounding box center [341, 22] width 130 height 57
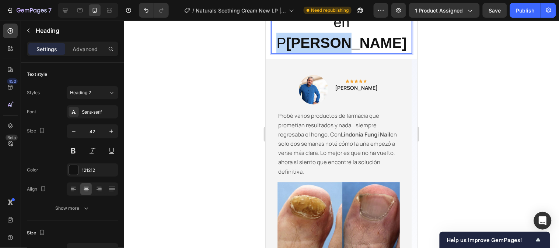
drag, startPoint x: 322, startPoint y: 78, endPoint x: 317, endPoint y: 78, distance: 5.2
click at [317, 50] on span "Resultados Reales en P ersonas Reales" at bounding box center [341, 22] width 130 height 57
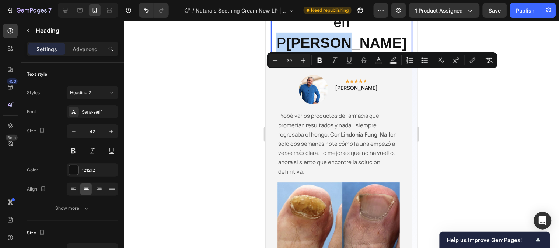
click at [317, 50] on span "Resultados Reales en P ersonas Reales" at bounding box center [341, 22] width 130 height 57
click at [320, 50] on span "Resultados Reales en P ersonas Reales" at bounding box center [341, 22] width 130 height 57
click at [317, 64] on button "Bold" at bounding box center [319, 60] width 13 height 13
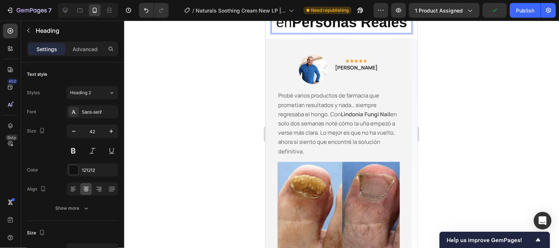
click at [317, 30] on span "Resultados Reales en Personas Reales" at bounding box center [341, 12] width 131 height 36
click at [348, 30] on strong "Personas Reales" at bounding box center [349, 22] width 115 height 16
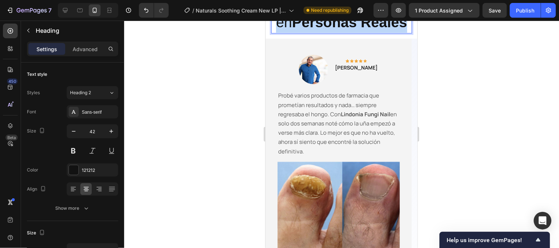
drag, startPoint x: 366, startPoint y: 101, endPoint x: 265, endPoint y: 63, distance: 108.6
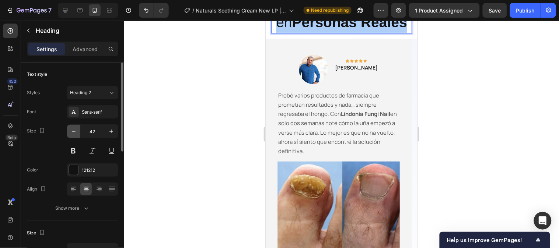
click at [68, 133] on button "button" at bounding box center [73, 131] width 13 height 13
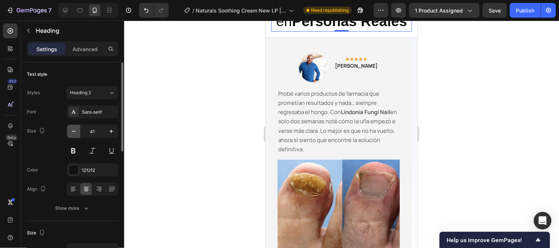
click at [68, 133] on button "button" at bounding box center [73, 131] width 13 height 13
type input "40"
click at [290, 31] on p "Resultados Reales en Personas Reales" at bounding box center [341, 11] width 139 height 39
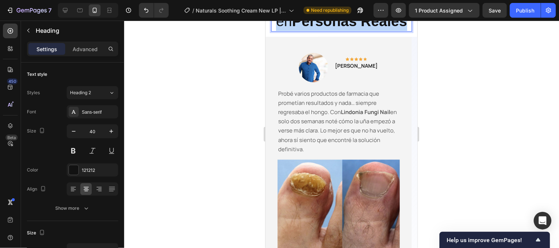
drag, startPoint x: 349, startPoint y: 98, endPoint x: 272, endPoint y: 64, distance: 84.8
click at [272, 31] on p "Resultados Reales en Personas Reales" at bounding box center [341, 11] width 139 height 39
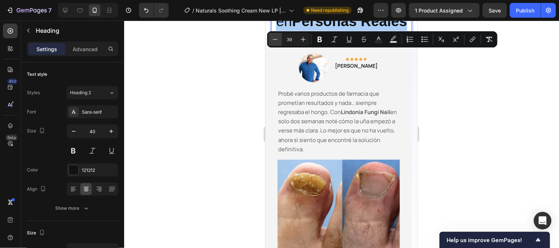
click at [274, 41] on icon "Editor contextual toolbar" at bounding box center [275, 39] width 7 height 7
type input "38"
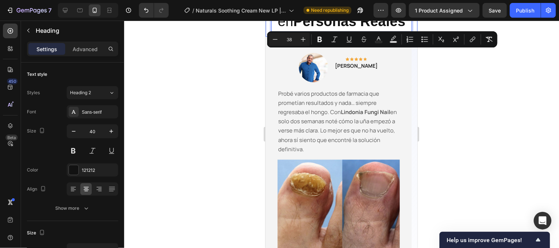
click at [487, 104] on div at bounding box center [341, 135] width 435 height 228
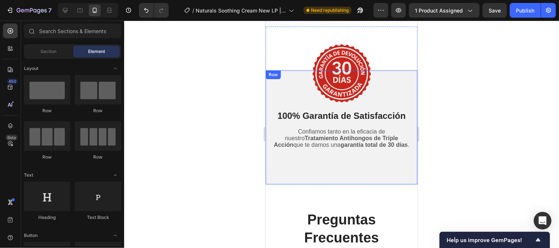
scroll to position [1987, 0]
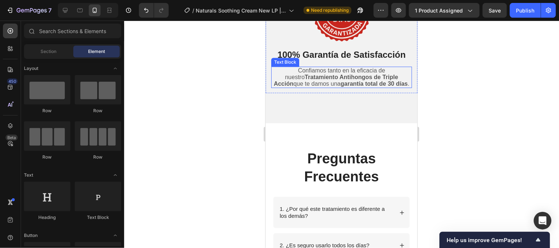
click at [371, 88] on div "Confiamos tanto en la eficacia de nuestro Tratamiento Antihongos de Triple Acci…" at bounding box center [341, 77] width 141 height 22
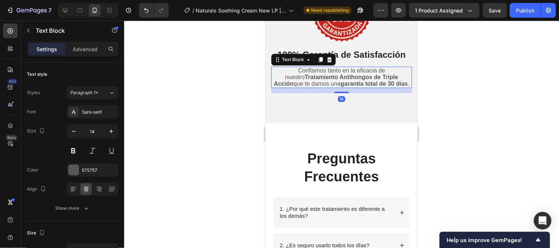
click at [373, 83] on strong "garantía total de 30 días" at bounding box center [373, 83] width 67 height 6
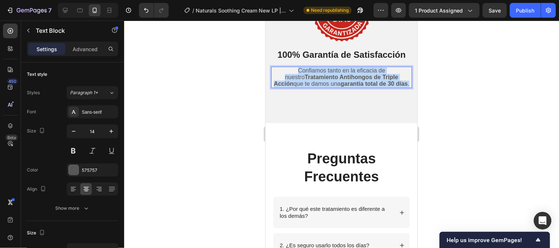
drag, startPoint x: 388, startPoint y: 84, endPoint x: 271, endPoint y: 74, distance: 117.7
click at [271, 74] on div "Confiamos tanto en la eficacia de nuestro Tratamiento Antihongos de Triple Acci…" at bounding box center [341, 77] width 141 height 22
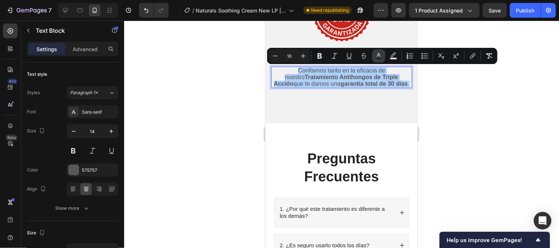
click at [377, 56] on icon "Editor contextual toolbar" at bounding box center [378, 55] width 7 height 7
type input "575757"
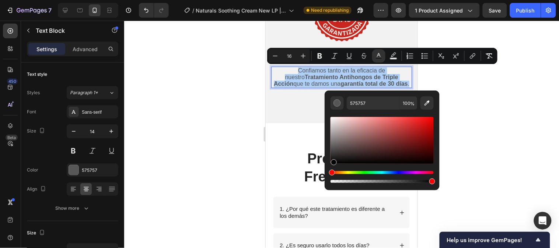
drag, startPoint x: 333, startPoint y: 148, endPoint x: 333, endPoint y: 168, distance: 20.3
click at [333, 168] on div "Editor contextual toolbar" at bounding box center [382, 150] width 103 height 69
type input "000000"
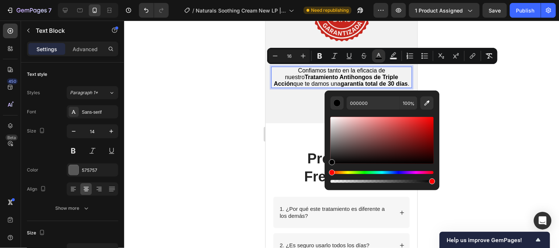
click at [558, 103] on div at bounding box center [341, 135] width 435 height 228
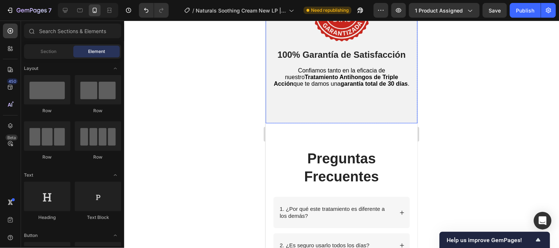
scroll to position [1946, 0]
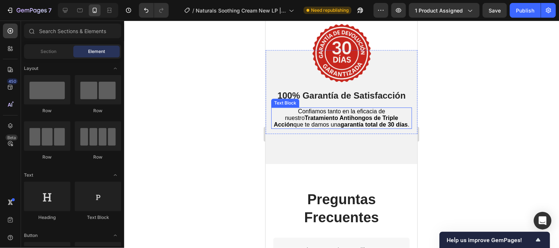
click at [392, 126] on p "Confiamos tanto en la eficacia de nuestro Tratamiento Antihongos de Triple Acci…" at bounding box center [341, 118] width 139 height 20
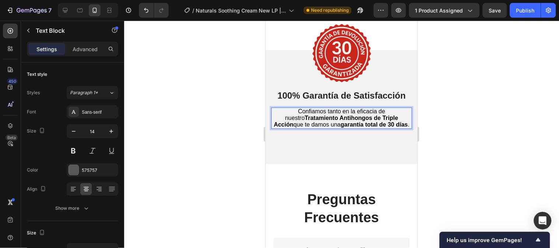
drag, startPoint x: 390, startPoint y: 126, endPoint x: 384, endPoint y: 125, distance: 6.3
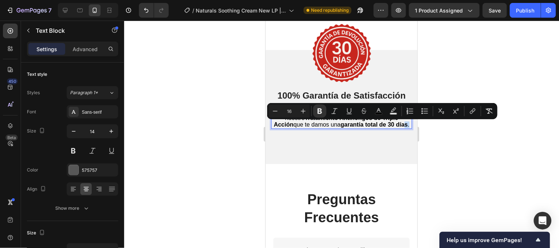
click at [384, 125] on strong "garantía total de 30 días" at bounding box center [373, 124] width 67 height 6
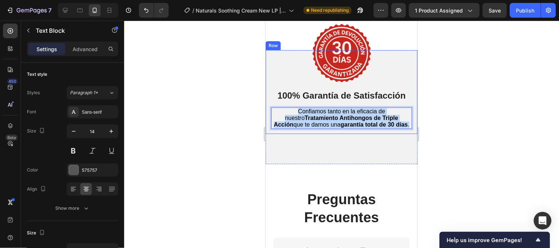
drag, startPoint x: 391, startPoint y: 123, endPoint x: 268, endPoint y: 112, distance: 122.8
click at [268, 112] on div "Image 100% Garantía de Satisfacción Heading Confiamos tanto en la eficacia de n…" at bounding box center [341, 92] width 152 height 84
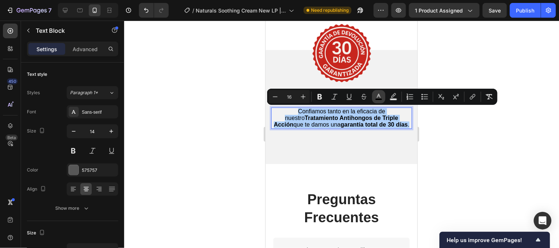
click at [376, 94] on icon "Editor contextual toolbar" at bounding box center [378, 96] width 7 height 7
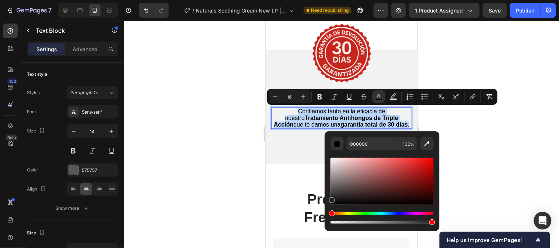
drag, startPoint x: 332, startPoint y: 203, endPoint x: 332, endPoint y: 199, distance: 4.1
click at [332, 199] on div "Editor contextual toolbar" at bounding box center [332, 201] width 6 height 6
type input "1E1E1E"
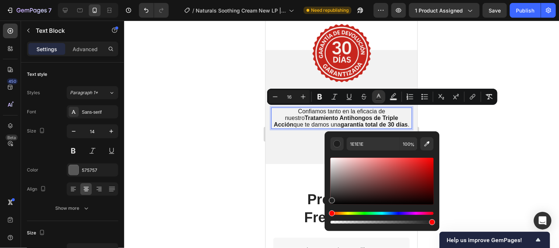
click at [478, 153] on div at bounding box center [341, 135] width 435 height 228
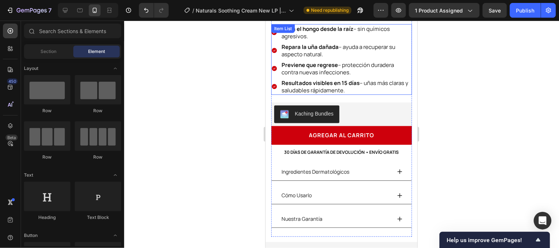
scroll to position [227, 0]
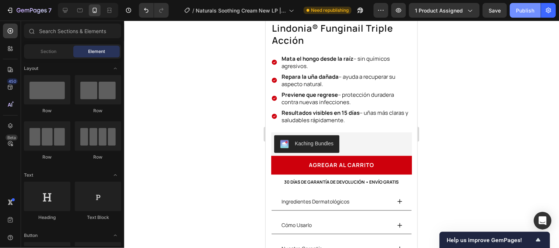
click at [530, 14] on div "Publish" at bounding box center [525, 11] width 18 height 8
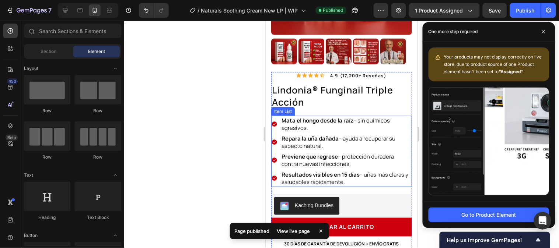
scroll to position [104, 0]
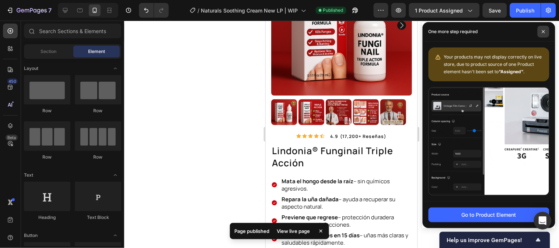
click at [545, 30] on icon at bounding box center [544, 32] width 4 height 4
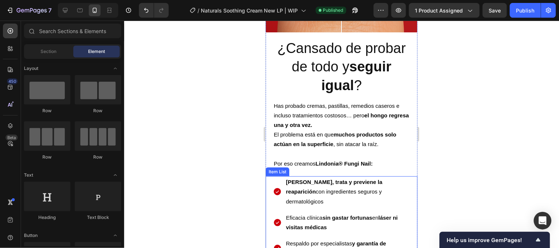
scroll to position [737, 0]
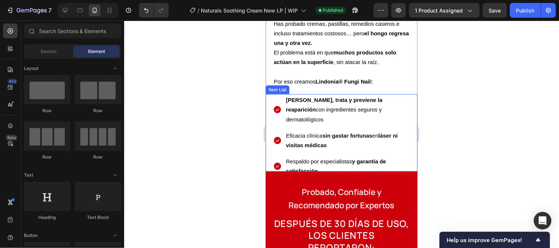
click at [313, 157] on p "Respaldo por especialistas y garantía de satisfacción" at bounding box center [347, 166] width 123 height 19
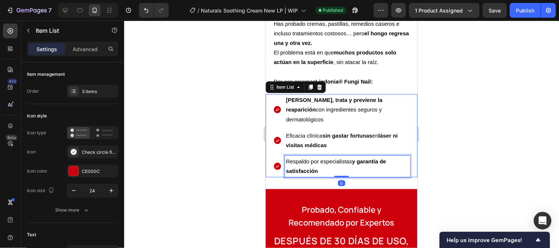
click at [313, 157] on p "Respaldo por especialistas y garantía de satisfacción" at bounding box center [347, 166] width 123 height 19
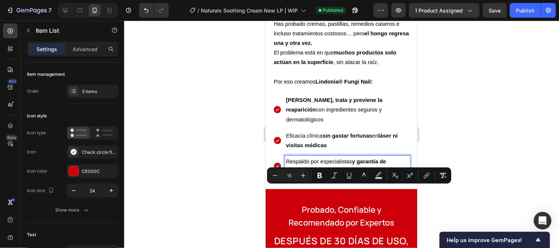
scroll to position [655, 0]
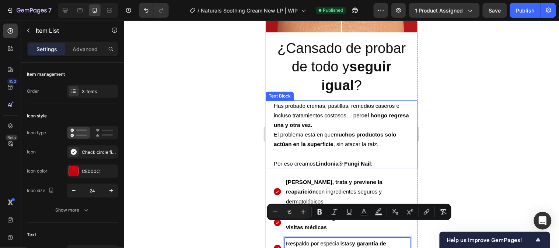
click at [291, 113] on span "Has probado cremas, pastillas, remedios caseros e incluso tratamientos costosos…" at bounding box center [340, 114] width 135 height 25
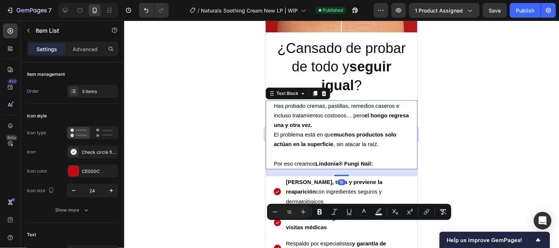
click at [291, 113] on span "Has probado cremas, pastillas, remedios caseros e incluso tratamientos costosos…" at bounding box center [340, 114] width 135 height 25
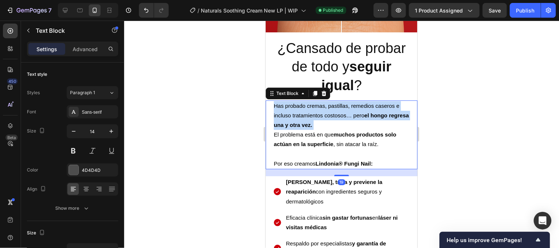
click at [291, 113] on span "Has probado cremas, pastillas, remedios caseros e incluso tratamientos costosos…" at bounding box center [340, 114] width 135 height 25
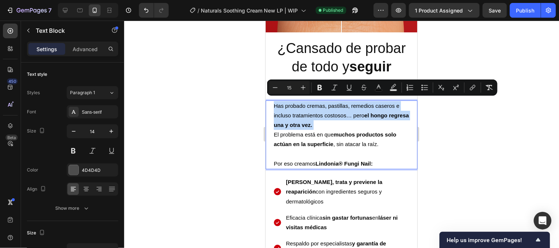
click at [310, 125] on p "Has probado cremas, pastillas, remedios caseros e incluso tratamientos costosos…" at bounding box center [341, 130] width 136 height 58
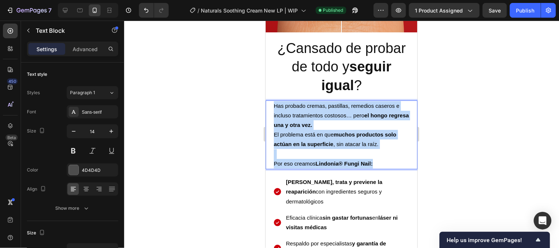
drag, startPoint x: 390, startPoint y: 157, endPoint x: 269, endPoint y: 98, distance: 134.8
click at [269, 100] on div "Has probado cremas, pastillas, remedios caseros e incluso tratamientos costosos…" at bounding box center [341, 134] width 152 height 69
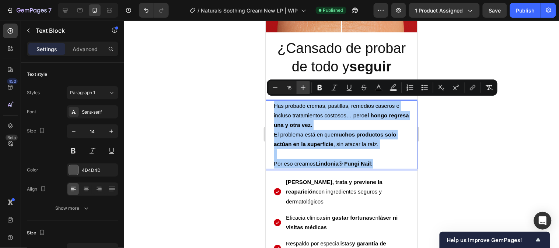
drag, startPoint x: 300, startPoint y: 87, endPoint x: 35, endPoint y: 79, distance: 265.5
click at [300, 87] on icon "Editor contextual toolbar" at bounding box center [303, 87] width 7 height 7
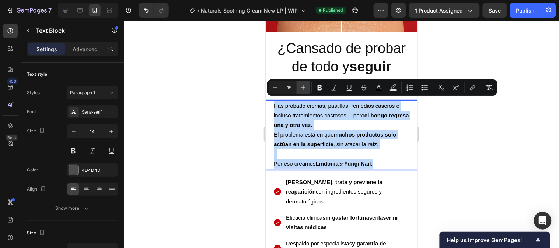
type input "16"
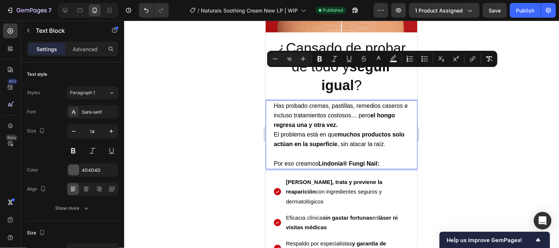
scroll to position [696, 0]
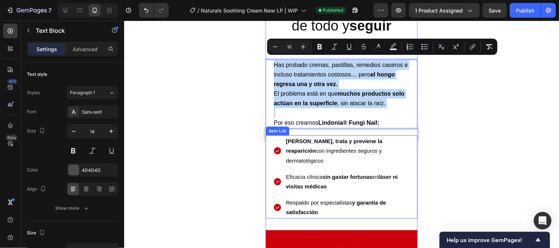
click at [326, 199] on span "Respaldo por especialistas y garantía de satisfacción" at bounding box center [336, 207] width 100 height 16
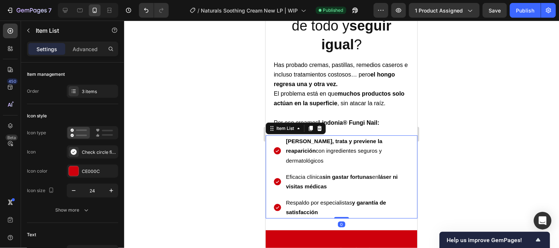
click at [326, 199] on span "Respaldo por especialistas y garantía de satisfacción" at bounding box center [336, 207] width 100 height 16
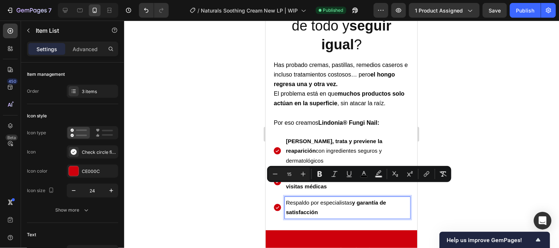
click at [324, 198] on p "Respaldo por especialistas y garantía de satisfacción" at bounding box center [347, 207] width 123 height 19
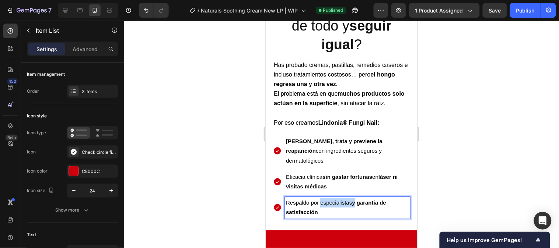
click at [324, 198] on p "Respaldo por especialistas y garantía de satisfacción" at bounding box center [347, 207] width 123 height 19
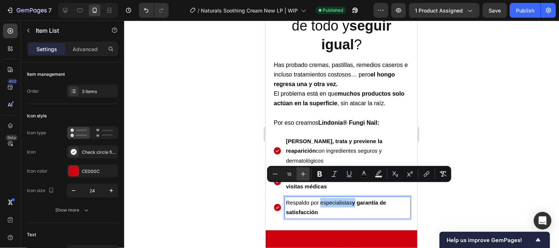
click at [306, 179] on button "Plus" at bounding box center [303, 174] width 13 height 13
type input "16"
click at [312, 172] on p "Eficacia clínica sin gastar fortunas en láser ni visitas médicas" at bounding box center [347, 181] width 123 height 19
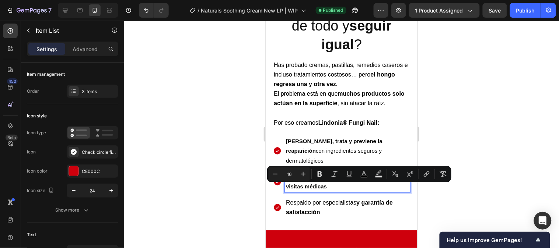
click at [312, 172] on p "Eficacia clínica sin gastar fortunas en láser ni visitas médicas" at bounding box center [347, 181] width 123 height 19
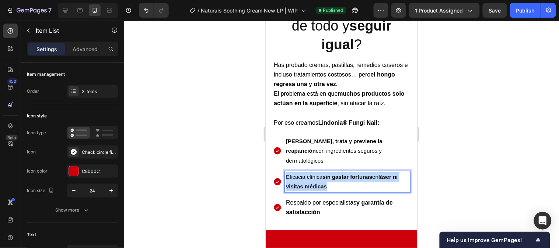
click at [312, 172] on p "Eficacia clínica sin gastar fortunas en láser ni visitas médicas" at bounding box center [347, 181] width 123 height 19
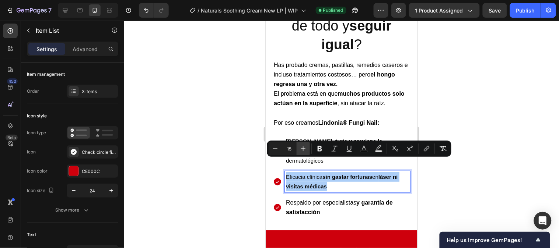
click at [305, 153] on button "Plus" at bounding box center [303, 148] width 13 height 13
type input "16"
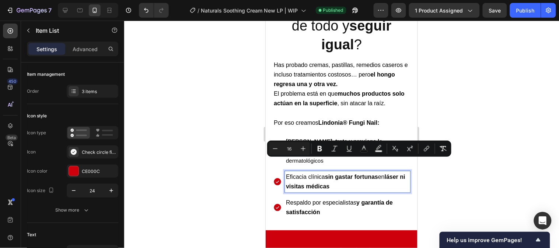
click at [308, 140] on strong "[PERSON_NAME], trata y previene la reaparición" at bounding box center [334, 146] width 97 height 16
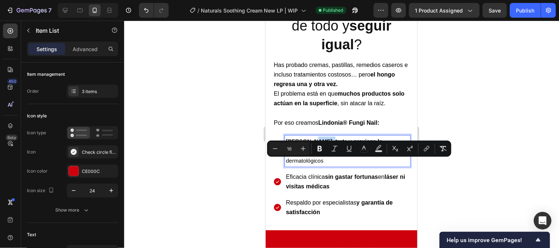
click at [308, 140] on strong "[PERSON_NAME], trata y previene la reaparición" at bounding box center [334, 146] width 97 height 16
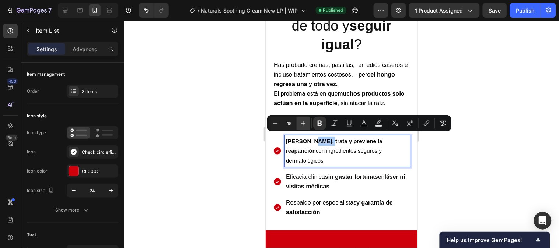
click at [301, 129] on button "Plus" at bounding box center [303, 123] width 13 height 13
type input "16"
click at [520, 8] on div "Publish" at bounding box center [525, 11] width 18 height 8
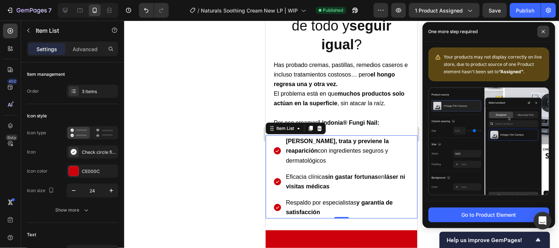
click at [547, 32] on span at bounding box center [544, 32] width 12 height 12
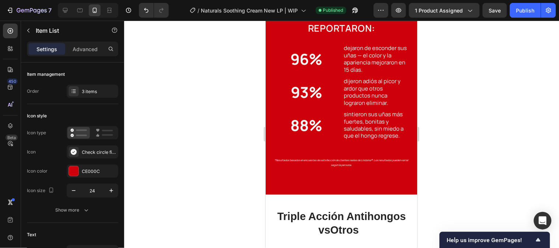
scroll to position [942, 0]
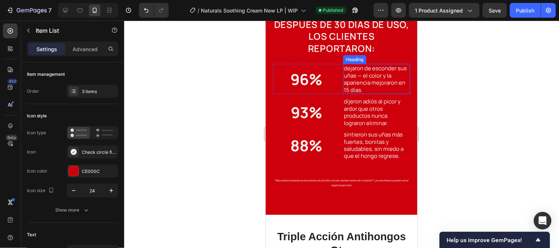
click at [343, 66] on h2 "dejaron de esconder sus uñas — el color y la apariencia mejoraron en 15 días." at bounding box center [376, 79] width 67 height 30
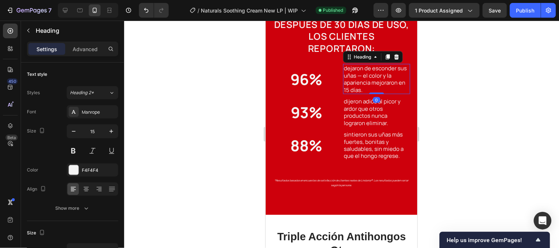
click at [344, 67] on h2 "dejaron de esconder sus uñas — el color y la apariencia mejoraron en 15 días." at bounding box center [376, 79] width 67 height 30
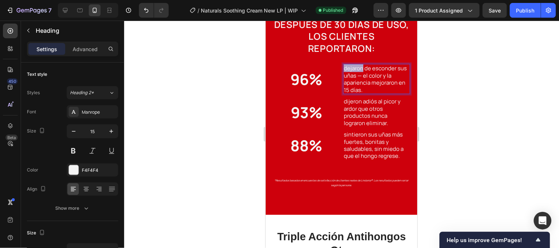
click at [343, 67] on p "dejaron de esconder sus uñas — el color y la apariencia mejoraron en 15 días." at bounding box center [376, 78] width 66 height 29
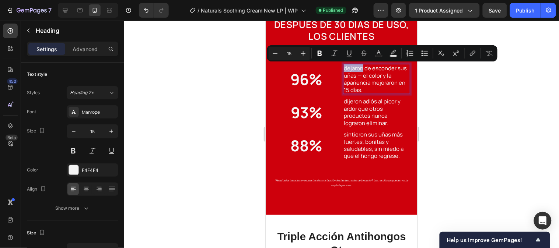
click at [343, 67] on p "dejaron de esconder sus uñas — el color y la apariencia mejoraron en 15 días." at bounding box center [376, 78] width 66 height 29
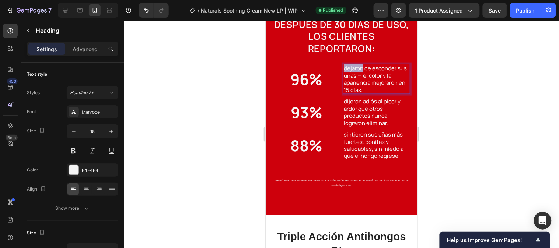
click at [343, 67] on p "dejaron de esconder sus uñas — el color y la apariencia mejoraron en 15 días." at bounding box center [376, 78] width 66 height 29
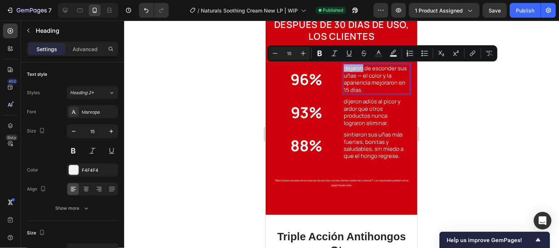
click at [343, 67] on p "dejaron de esconder sus uñas — el color y la apariencia mejoraron en 15 días." at bounding box center [376, 78] width 66 height 29
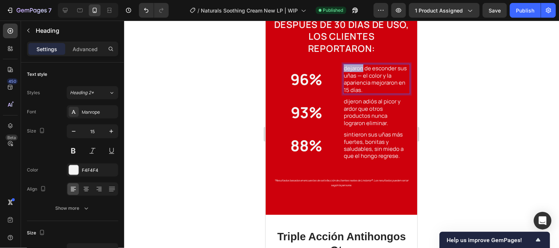
click at [343, 67] on p "dejaron de esconder sus uñas — el color y la apariencia mejoraron en 15 días." at bounding box center [376, 78] width 66 height 29
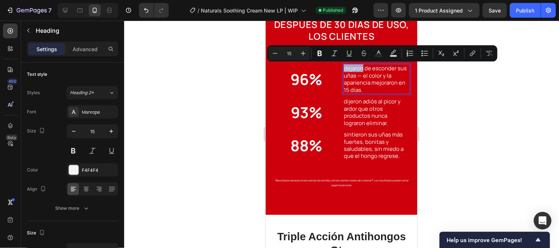
click at [343, 67] on p "dejaron de esconder sus uñas — el color y la apariencia mejoraron en 15 días." at bounding box center [376, 78] width 66 height 29
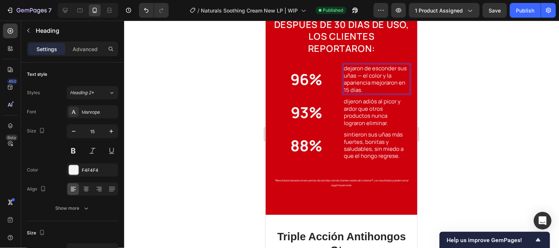
click at [343, 67] on p "dejaron de esconder sus uñas — el color y la apariencia mejoraron en 15 días." at bounding box center [376, 78] width 66 height 29
click at [343, 66] on p "dejaron de esconder sus uñas — el color y la apariencia mejoraron en 15 días." at bounding box center [376, 78] width 66 height 29
click at [343, 100] on h2 "dijeron adiós al picor y ardor que otros productos nunca lograron eliminar." at bounding box center [376, 112] width 67 height 30
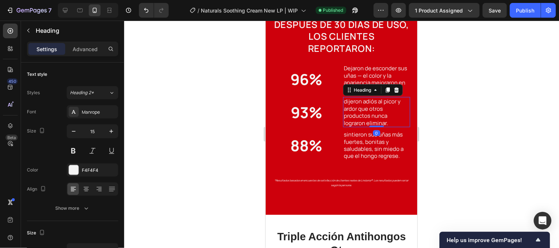
click at [343, 100] on h2 "dijeron adiós al picor y ardor que otros productos nunca lograron eliminar." at bounding box center [376, 112] width 67 height 30
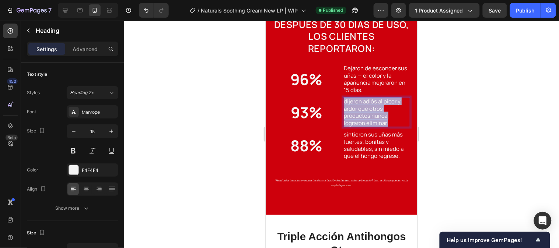
click at [343, 100] on p "dijeron adiós al picor y ardor que otros productos nunca lograron eliminar." at bounding box center [376, 112] width 66 height 29
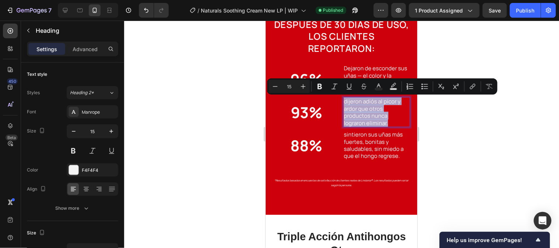
click at [344, 100] on p "dijeron adiós al picor y ardor que otros productos nunca lograron eliminar." at bounding box center [376, 112] width 66 height 29
click at [343, 101] on p "dijeron adiós al picor y ardor que otros productos nunca lograron eliminar." at bounding box center [376, 112] width 66 height 29
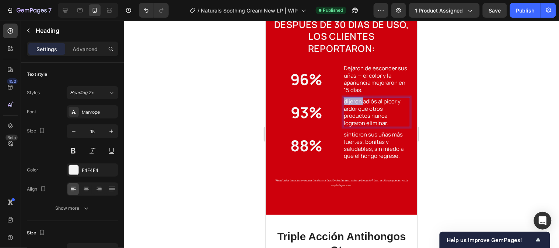
click at [343, 101] on p "dijeron adiós al picor y ardor que otros productos nunca lograron eliminar." at bounding box center [376, 112] width 66 height 29
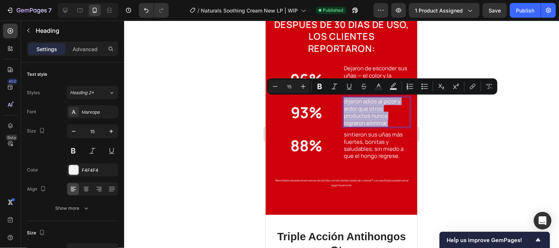
click at [343, 101] on p "dijeron adiós al picor y ardor que otros productos nunca lograron eliminar." at bounding box center [376, 112] width 66 height 29
click at [344, 101] on p "dijeron adiós al picor y ardor que otros productos nunca lograron eliminar." at bounding box center [376, 112] width 66 height 29
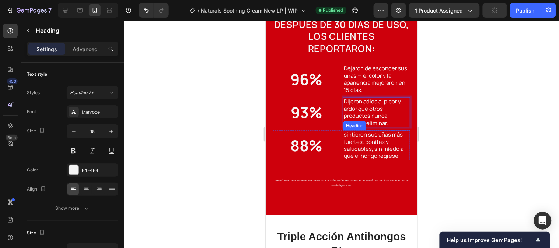
click at [344, 133] on h2 "sintieron sus uñas más fuertes, bonitas y saludables, sin miedo a que el hongo …" at bounding box center [376, 145] width 67 height 30
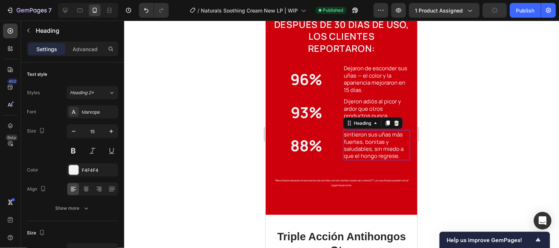
click at [343, 134] on h2 "sintieron sus uñas más fuertes, bonitas y saludables, sin miedo a que el hongo …" at bounding box center [376, 145] width 67 height 30
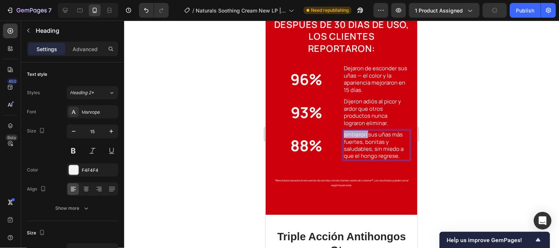
click at [343, 134] on p "sintieron sus uñas más fuertes, bonitas y saludables, sin miedo a que el hongo …" at bounding box center [376, 145] width 66 height 29
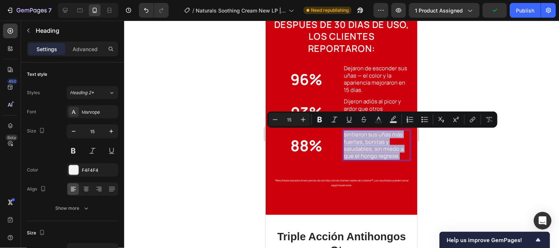
click at [343, 134] on p "sintieron sus uñas más fuertes, bonitas y saludables, sin miedo a que el hongo …" at bounding box center [376, 145] width 66 height 29
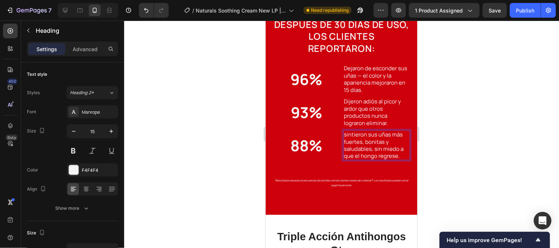
click at [343, 134] on p "sintieron sus uñas más fuertes, bonitas y saludables, sin miedo a que el hongo …" at bounding box center [376, 145] width 66 height 29
click at [528, 10] on div "Publish" at bounding box center [525, 11] width 18 height 8
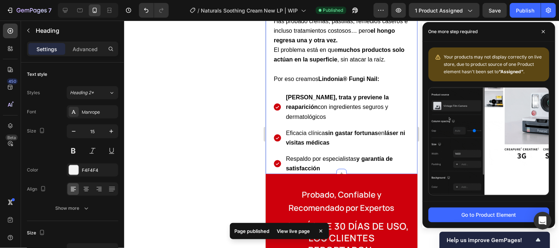
scroll to position [737, 0]
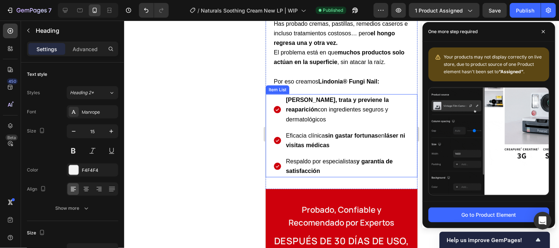
click at [327, 157] on p "Respaldo por especialistas y garantía de satisfacción" at bounding box center [347, 166] width 123 height 19
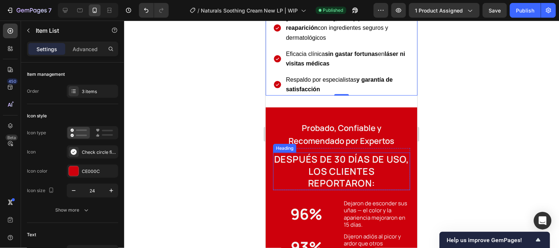
scroll to position [778, 0]
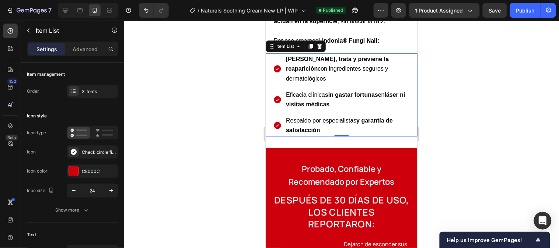
click at [321, 117] on p "Respaldo por especialistas y garantía de satisfacción" at bounding box center [347, 125] width 123 height 19
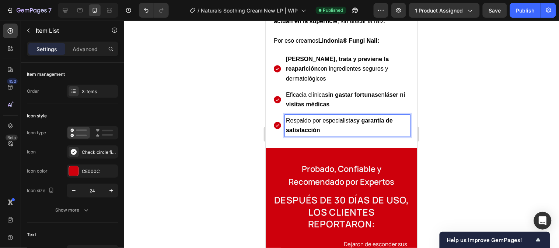
drag, startPoint x: 321, startPoint y: 117, endPoint x: 280, endPoint y: 109, distance: 41.6
click at [280, 115] on div "Respaldo por especialistas y garantía de satisfacción" at bounding box center [341, 125] width 137 height 21
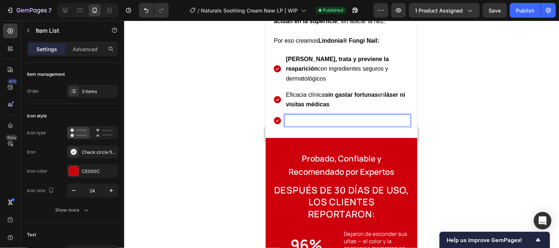
scroll to position [775, 0]
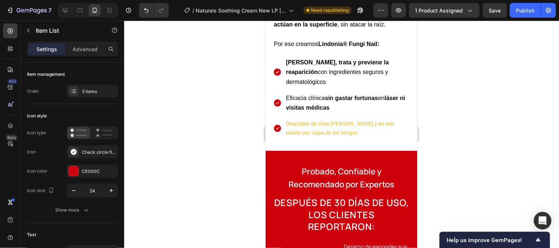
click at [344, 119] on p "Despídete de uñas [PERSON_NAME] y en mal estado por culpa de los hongos" at bounding box center [347, 128] width 123 height 18
click at [333, 126] on div "Despídete de uñas [PERSON_NAME] y en mal estado por culpa de los hongos" at bounding box center [346, 128] width 125 height 21
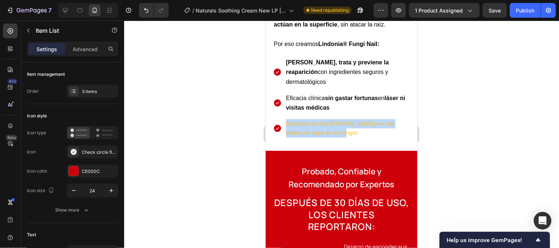
drag, startPoint x: 324, startPoint y: 121, endPoint x: 282, endPoint y: 113, distance: 42.7
click at [282, 118] on div "Despídete de uñas [PERSON_NAME] y en mal estado por culpa de los hongos" at bounding box center [341, 128] width 137 height 21
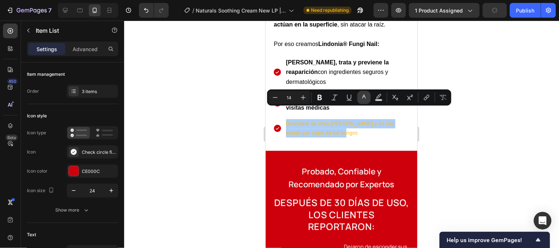
click at [359, 96] on button "color" at bounding box center [363, 97] width 13 height 13
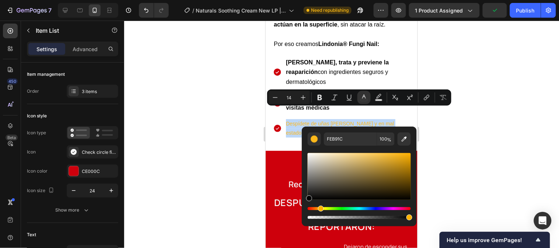
type input "000000"
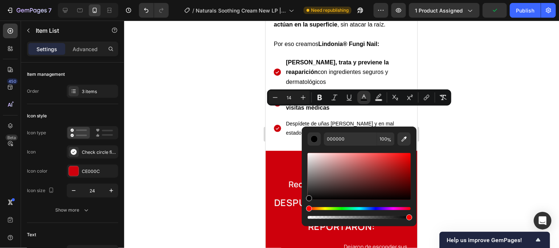
drag, startPoint x: 312, startPoint y: 188, endPoint x: 308, endPoint y: 204, distance: 16.1
click at [308, 204] on div "Editor contextual toolbar" at bounding box center [359, 186] width 103 height 69
click at [476, 116] on div at bounding box center [341, 135] width 435 height 228
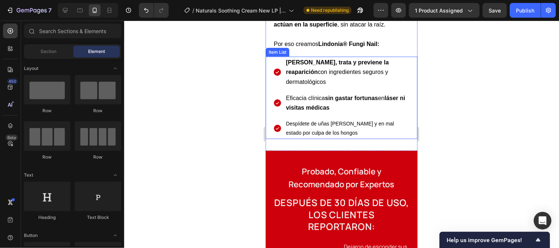
click at [335, 121] on p "Despídete de uñas [PERSON_NAME] y en mal estado por culpa de los hongos" at bounding box center [347, 128] width 123 height 18
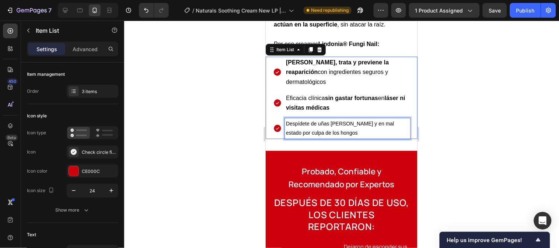
drag, startPoint x: 335, startPoint y: 121, endPoint x: 325, endPoint y: 121, distance: 10.0
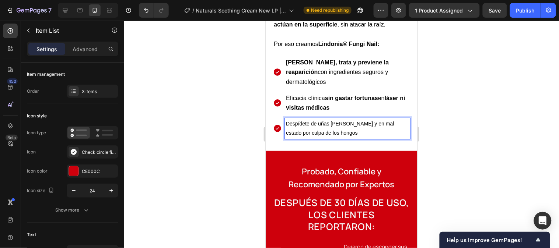
click at [337, 119] on p "Despídete de uñas [PERSON_NAME] y en mal estado por culpa de los hongos" at bounding box center [347, 128] width 123 height 18
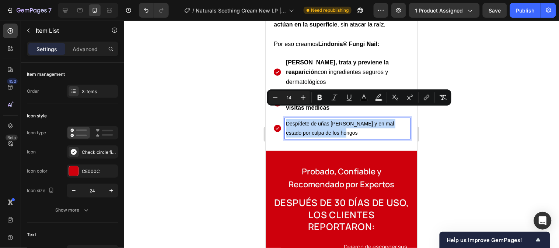
drag, startPoint x: 323, startPoint y: 119, endPoint x: 283, endPoint y: 110, distance: 41.5
click at [283, 118] on div "Despídete de uñas [PERSON_NAME] y en mal estado por culpa de los hongos" at bounding box center [341, 128] width 137 height 21
click at [296, 101] on div "Minus 14 Plus" at bounding box center [289, 97] width 41 height 13
click at [301, 100] on icon "Editor contextual toolbar" at bounding box center [303, 97] width 7 height 7
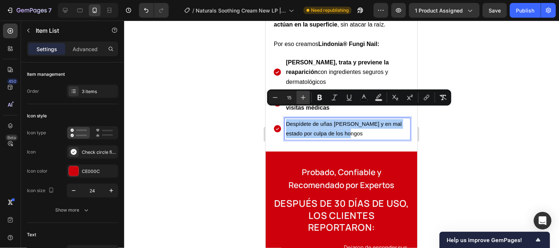
click at [301, 100] on icon "Editor contextual toolbar" at bounding box center [303, 97] width 7 height 7
type input "16"
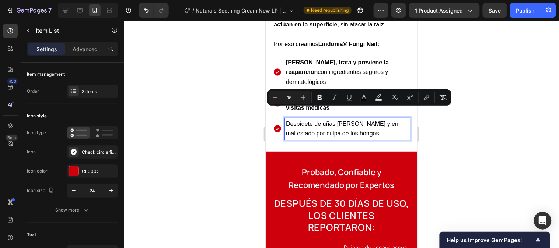
click at [434, 126] on div at bounding box center [341, 135] width 435 height 228
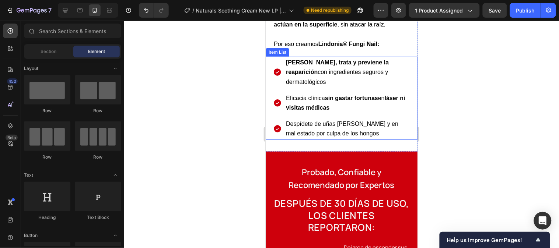
click at [317, 121] on span "Despídete de uñas [PERSON_NAME] y en mal estado por culpa de los hongos" at bounding box center [342, 129] width 112 height 16
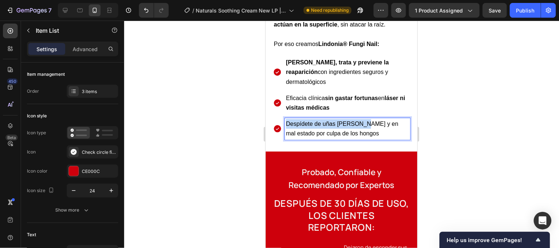
drag, startPoint x: 285, startPoint y: 111, endPoint x: 360, endPoint y: 111, distance: 74.4
click at [360, 121] on span "Despídete de uñas [PERSON_NAME] y en mal estado por culpa de los hongos" at bounding box center [342, 129] width 112 height 16
click at [342, 121] on span "Despídete de uñas [PERSON_NAME] y en mal estado por culpa de los hongos" at bounding box center [342, 129] width 112 height 16
drag, startPoint x: 285, startPoint y: 109, endPoint x: 301, endPoint y: 120, distance: 19.2
click at [301, 121] on span "Despídete de uñas [PERSON_NAME] y en mal estado por culpa de los hongos" at bounding box center [342, 129] width 112 height 16
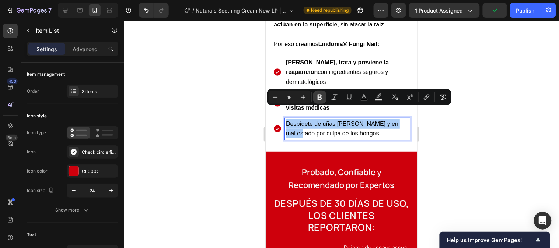
drag, startPoint x: 315, startPoint y: 97, endPoint x: 84, endPoint y: 87, distance: 231.3
click at [315, 97] on button "Bold" at bounding box center [319, 97] width 13 height 13
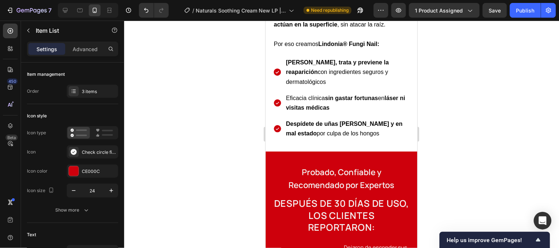
click at [461, 139] on div at bounding box center [341, 135] width 435 height 228
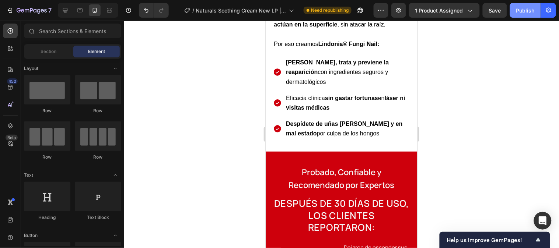
click at [521, 10] on div "Publish" at bounding box center [525, 11] width 18 height 8
